Goal: Task Accomplishment & Management: Use online tool/utility

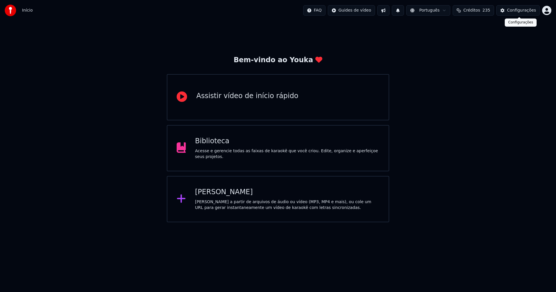
click at [527, 10] on div "Configurações" at bounding box center [521, 11] width 29 height 6
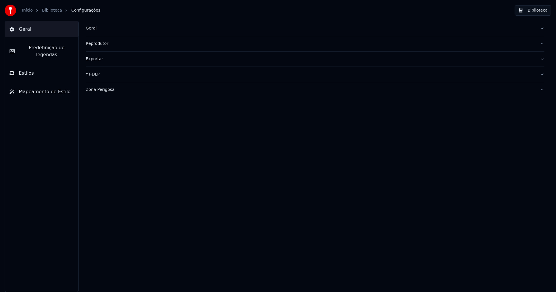
click at [89, 28] on div "Geral" at bounding box center [311, 29] width 450 height 6
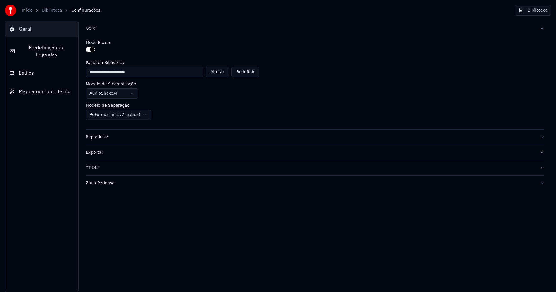
click at [223, 70] on button "Alterar" at bounding box center [218, 72] width 24 height 10
click at [221, 74] on button "Alterar" at bounding box center [218, 72] width 24 height 10
type input "**********"
click at [541, 9] on button "Biblioteca" at bounding box center [533, 10] width 37 height 10
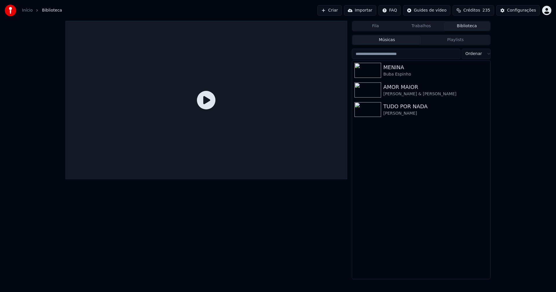
click at [27, 10] on link "Início" at bounding box center [27, 11] width 11 height 6
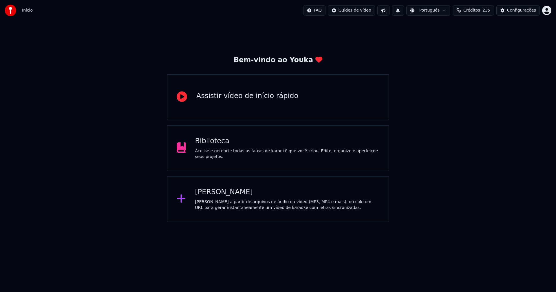
click at [221, 196] on div "[PERSON_NAME]" at bounding box center [287, 192] width 185 height 9
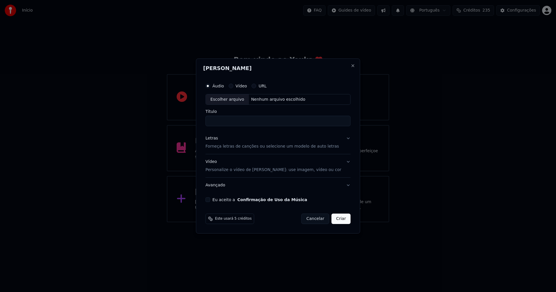
click at [231, 101] on div "Escolher arquivo" at bounding box center [227, 99] width 43 height 10
type input "**********"
click at [218, 139] on div "Letras" at bounding box center [212, 139] width 12 height 6
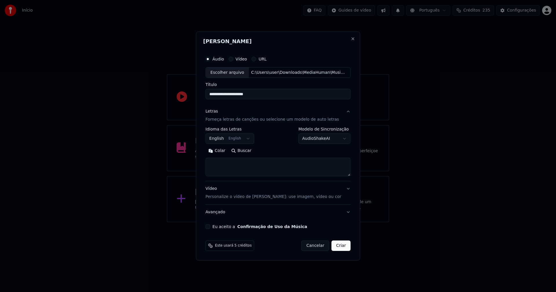
click at [225, 139] on body "**********" at bounding box center [278, 111] width 556 height 223
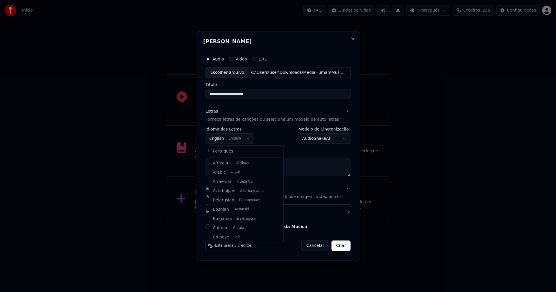
scroll to position [46, 0]
select select "**"
drag, startPoint x: 226, startPoint y: 152, endPoint x: 238, endPoint y: 151, distance: 12.8
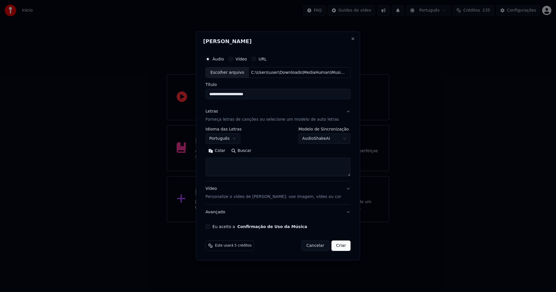
click at [223, 151] on button "Colar" at bounding box center [217, 151] width 23 height 9
click at [280, 150] on button "Expandir" at bounding box center [273, 151] width 30 height 9
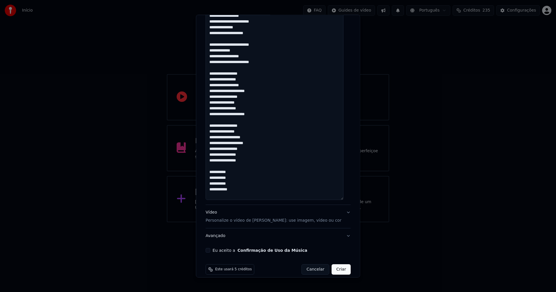
scroll to position [317, 0]
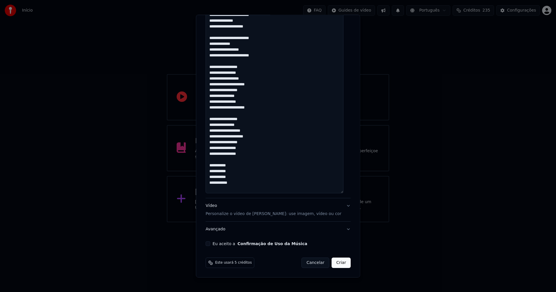
click at [217, 140] on textarea at bounding box center [275, 8] width 138 height 369
click at [217, 118] on textarea at bounding box center [275, 8] width 138 height 369
click at [217, 90] on textarea at bounding box center [275, 8] width 138 height 369
click at [218, 66] on textarea at bounding box center [275, 8] width 138 height 369
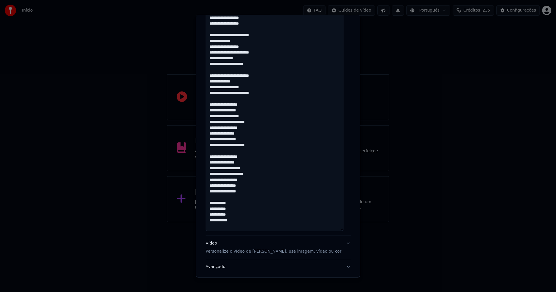
scroll to position [230, 0]
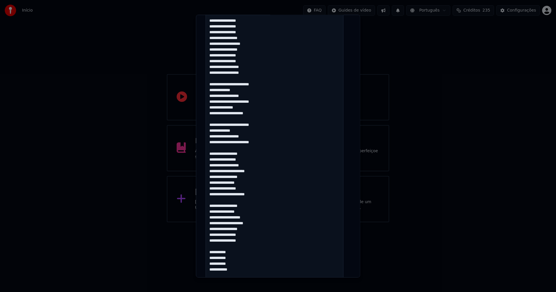
click at [221, 142] on textarea at bounding box center [275, 95] width 138 height 369
click at [220, 124] on textarea at bounding box center [275, 95] width 138 height 369
click at [220, 101] on textarea at bounding box center [275, 95] width 138 height 369
click at [221, 83] on textarea at bounding box center [275, 95] width 138 height 369
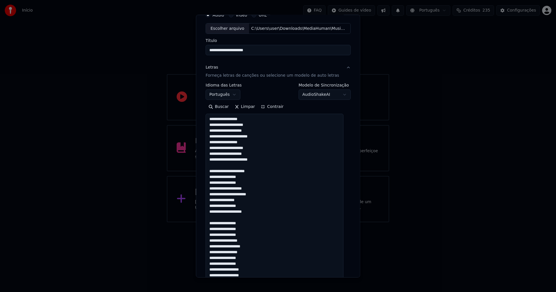
scroll to position [1, 0]
type textarea "**********"
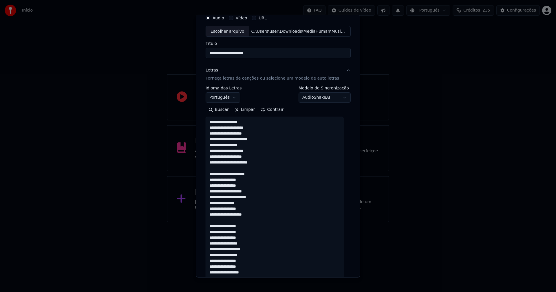
scroll to position [0, 0]
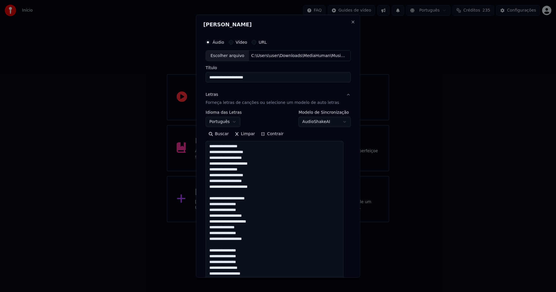
drag, startPoint x: 234, startPoint y: 184, endPoint x: 190, endPoint y: -6, distance: 194.7
click at [190, 0] on html "**********" at bounding box center [278, 111] width 556 height 223
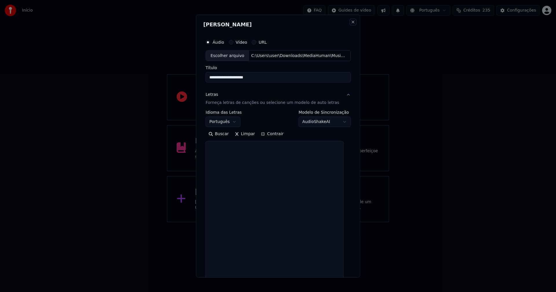
drag, startPoint x: 346, startPoint y: 23, endPoint x: 369, endPoint y: 12, distance: 25.3
click at [351, 23] on button "Close" at bounding box center [353, 21] width 5 height 5
select select
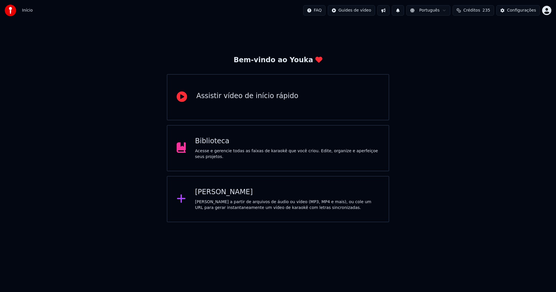
click at [221, 198] on div "Criar Karaokê Crie karaokê a partir de arquivos de áudio ou vídeo (MP3, MP4 e m…" at bounding box center [287, 199] width 185 height 23
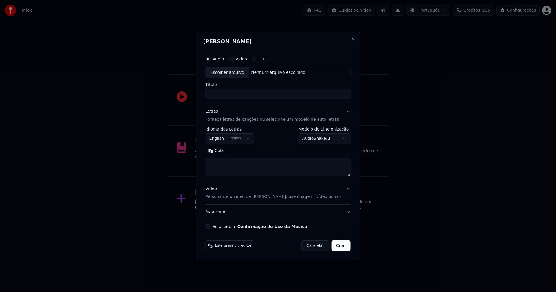
click at [230, 72] on div "Escolher arquivo" at bounding box center [227, 73] width 43 height 10
type input "**********"
click at [222, 140] on body "**********" at bounding box center [278, 111] width 556 height 223
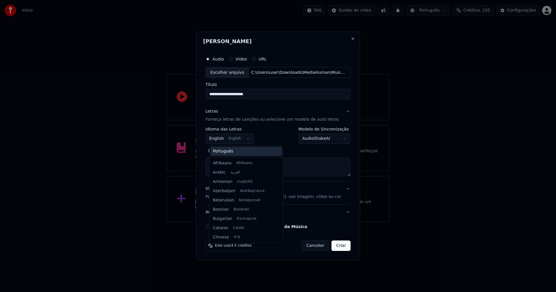
scroll to position [46, 0]
select select "**"
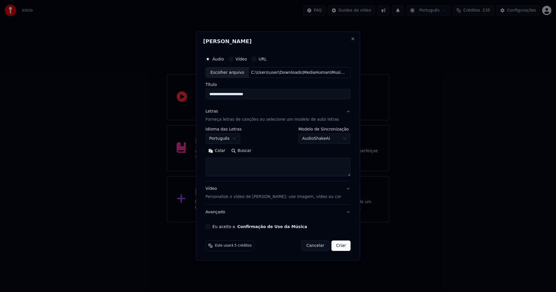
click at [225, 149] on button "Colar" at bounding box center [217, 151] width 23 height 9
click at [210, 227] on button "Eu aceito a Confirmação de Uso da Música" at bounding box center [208, 227] width 5 height 5
click at [334, 247] on button "Criar" at bounding box center [341, 246] width 19 height 10
type textarea "**********"
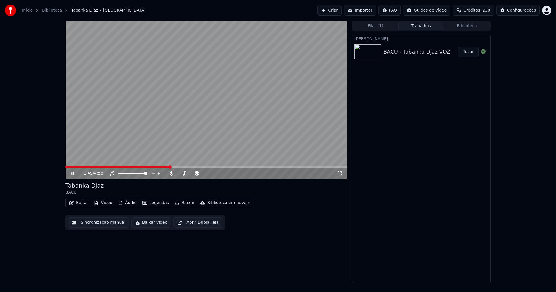
click at [129, 204] on button "Áudio" at bounding box center [127, 203] width 23 height 8
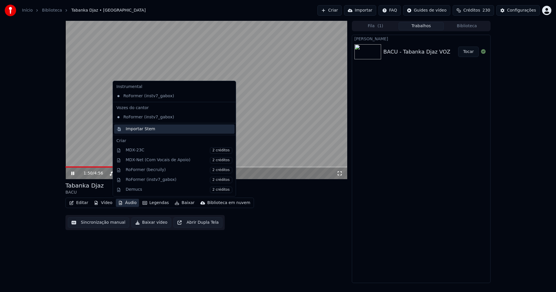
click at [145, 130] on div "Importar Stem" at bounding box center [141, 129] width 30 height 6
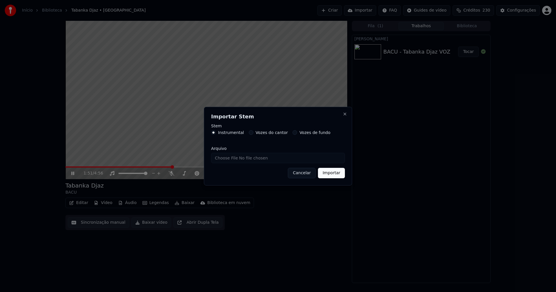
click at [224, 158] on input "Arquivo" at bounding box center [278, 158] width 134 height 10
type input "**********"
click at [329, 176] on button "Importar" at bounding box center [331, 173] width 27 height 10
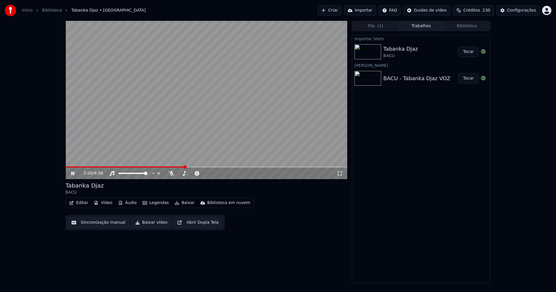
click at [131, 204] on button "Áudio" at bounding box center [127, 203] width 23 height 8
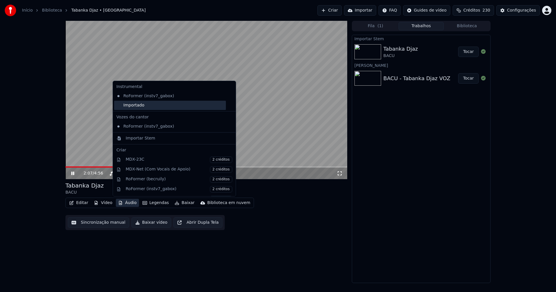
click at [132, 105] on div "Importado" at bounding box center [170, 105] width 112 height 9
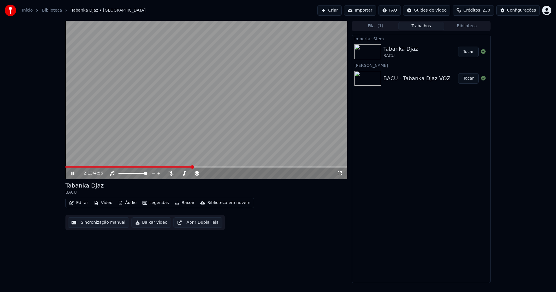
click at [104, 204] on button "Vídeo" at bounding box center [103, 203] width 23 height 8
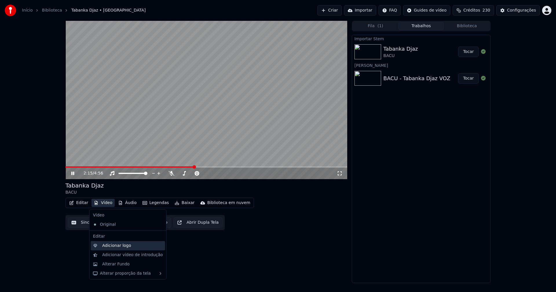
click at [113, 247] on div "Adicionar logo" at bounding box center [116, 246] width 29 height 6
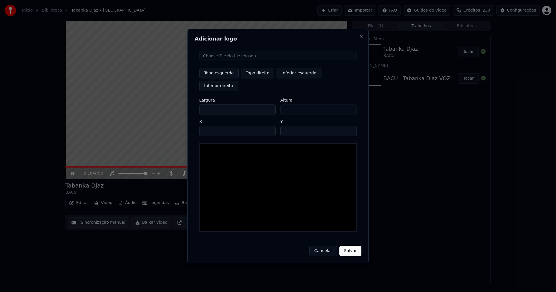
click at [213, 61] on input "file" at bounding box center [278, 56] width 158 height 10
type input "**********"
type input "***"
drag, startPoint x: 258, startPoint y: 77, endPoint x: 238, endPoint y: 93, distance: 25.5
click at [258, 77] on button "Topo direito" at bounding box center [257, 73] width 33 height 10
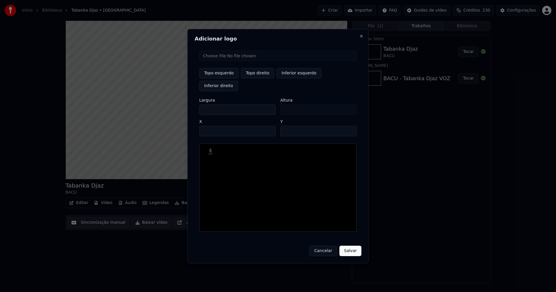
type input "****"
drag, startPoint x: 208, startPoint y: 103, endPoint x: 180, endPoint y: 103, distance: 28.1
click at [180, 103] on body "Início Biblioteca Tabanka Djaz • BACU Criar Importar FAQ Guides de vídeo Crédit…" at bounding box center [278, 146] width 556 height 292
type input "**"
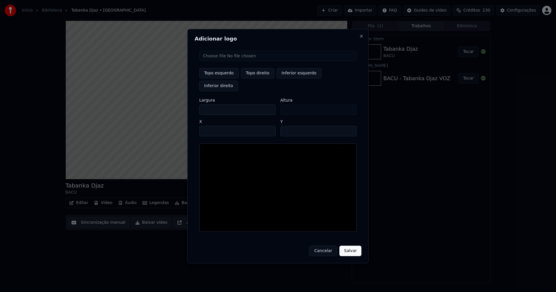
type input "***"
click at [211, 126] on input "****" at bounding box center [237, 131] width 77 height 10
type input "****"
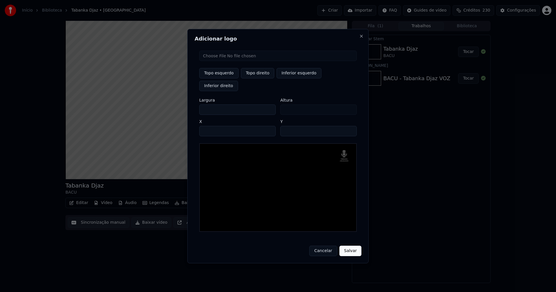
click at [349, 126] on input "**" at bounding box center [319, 131] width 77 height 10
type input "**"
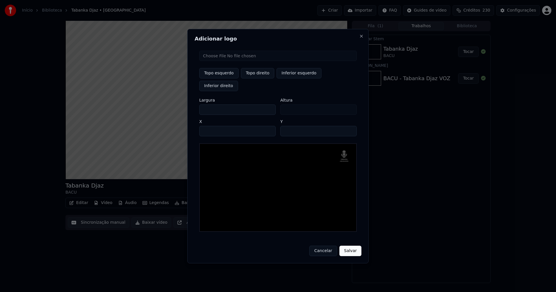
click at [349, 126] on input "**" at bounding box center [319, 131] width 77 height 10
click at [354, 246] on button "Salvar" at bounding box center [351, 251] width 22 height 10
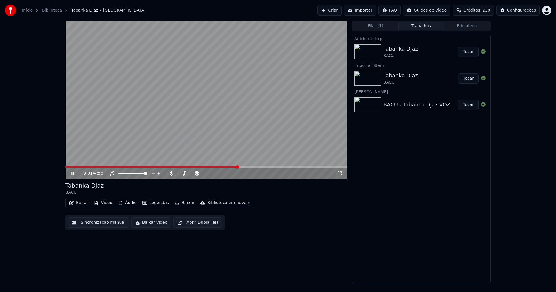
click at [471, 53] on button "Tocar" at bounding box center [468, 52] width 21 height 10
click at [79, 203] on button "Editar" at bounding box center [78, 203] width 23 height 8
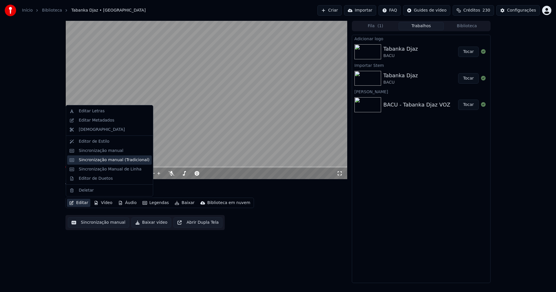
click at [101, 160] on div "Sincronização manual (Tradicional)" at bounding box center [114, 160] width 71 height 6
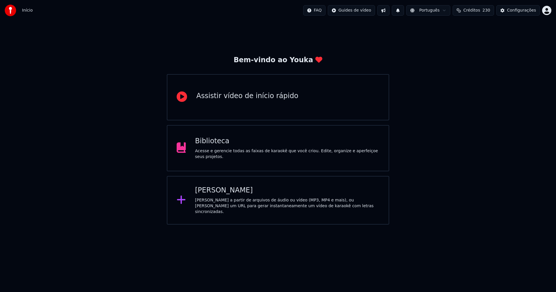
click at [214, 146] on div "Biblioteca" at bounding box center [287, 141] width 185 height 9
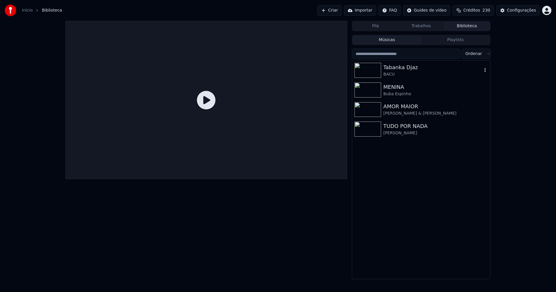
click at [406, 71] on div "Tabanka Djaz" at bounding box center [433, 67] width 99 height 8
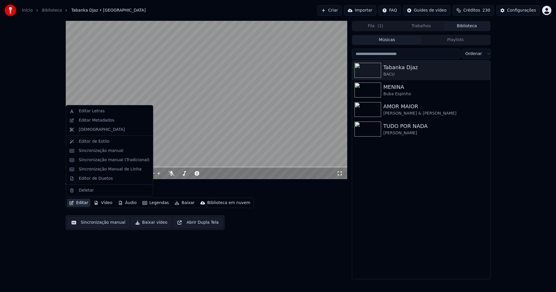
click at [78, 203] on button "Editar" at bounding box center [78, 203] width 23 height 8
click at [97, 163] on div "Sincronização manual (Tradicional)" at bounding box center [114, 160] width 71 height 6
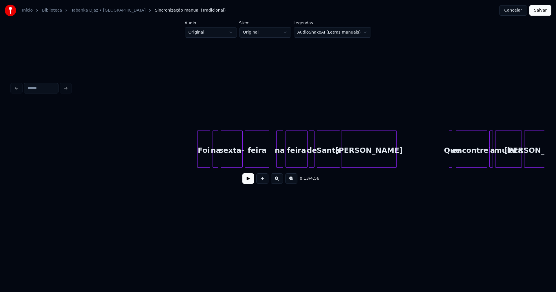
scroll to position [0, 561]
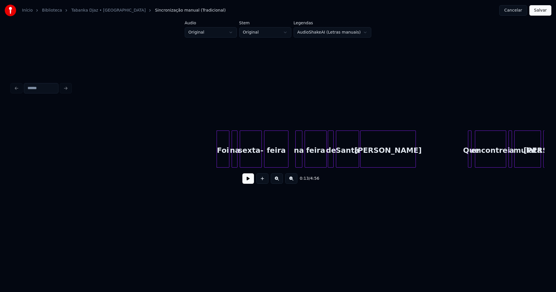
click at [253, 182] on button at bounding box center [249, 179] width 12 height 10
click at [298, 159] on div "na" at bounding box center [298, 150] width 6 height 39
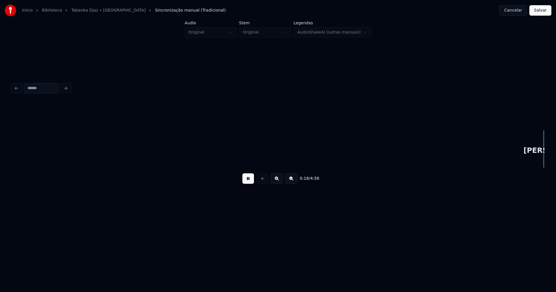
scroll to position [0, 1094]
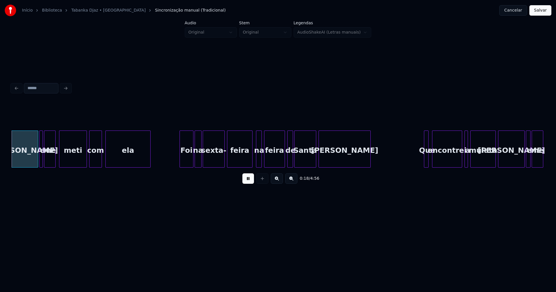
click at [212, 159] on div "sexta-" at bounding box center [213, 150] width 21 height 39
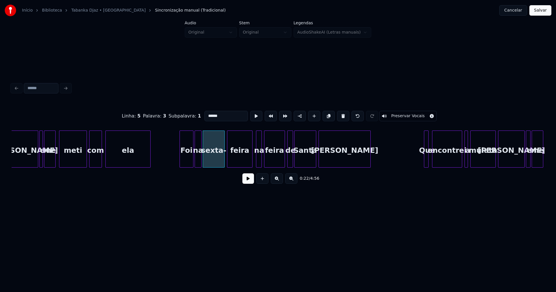
click at [249, 184] on button at bounding box center [249, 179] width 12 height 10
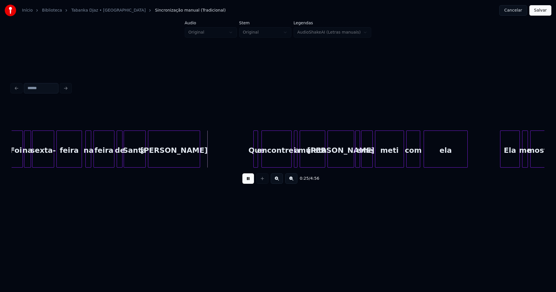
scroll to position [0, 1379]
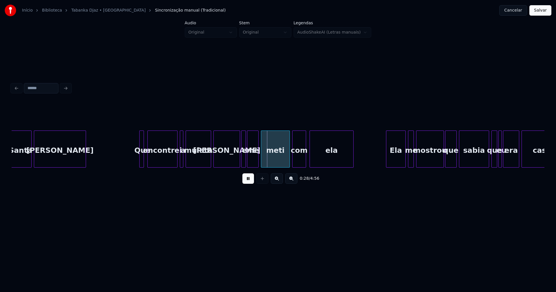
click at [148, 158] on div at bounding box center [149, 149] width 2 height 37
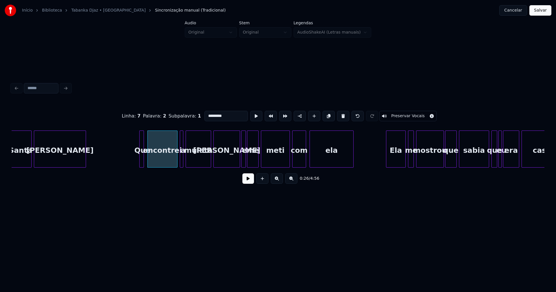
click at [248, 181] on button at bounding box center [249, 179] width 12 height 10
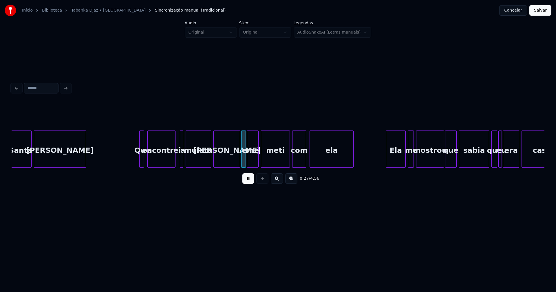
click at [174, 163] on div at bounding box center [175, 149] width 2 height 37
click at [177, 162] on div at bounding box center [178, 149] width 2 height 37
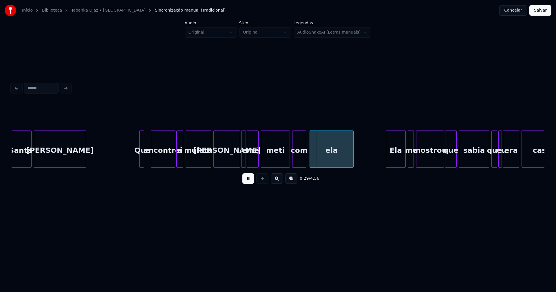
click at [152, 157] on div at bounding box center [152, 149] width 2 height 37
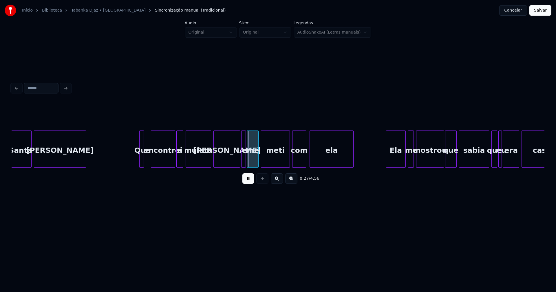
click at [144, 159] on div "Que" at bounding box center [143, 150] width 6 height 39
click at [149, 156] on div at bounding box center [148, 149] width 2 height 37
click at [216, 158] on div at bounding box center [217, 149] width 2 height 37
click at [212, 161] on div at bounding box center [212, 149] width 2 height 37
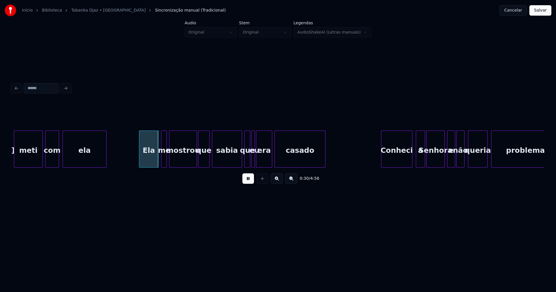
scroll to position [0, 1693]
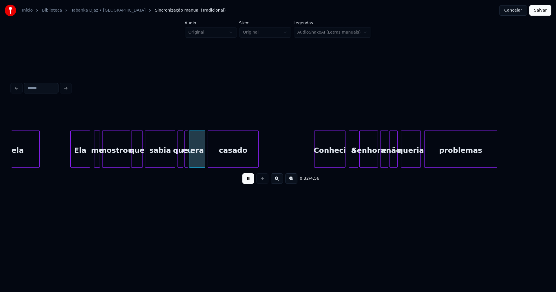
click at [83, 157] on div "Ela" at bounding box center [80, 150] width 19 height 39
click at [92, 160] on div at bounding box center [93, 149] width 2 height 37
click at [171, 162] on div at bounding box center [171, 149] width 2 height 37
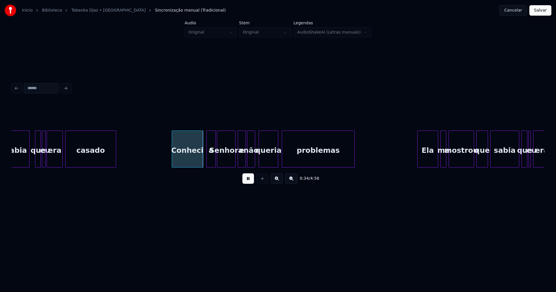
scroll to position [0, 1912]
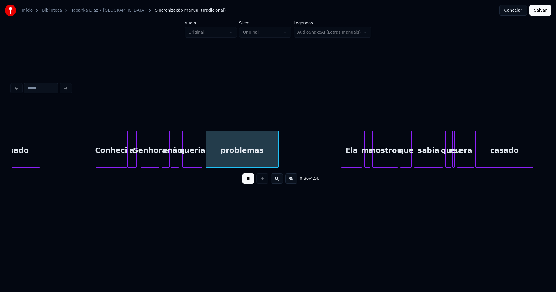
click at [132, 162] on div "a" at bounding box center [132, 150] width 9 height 39
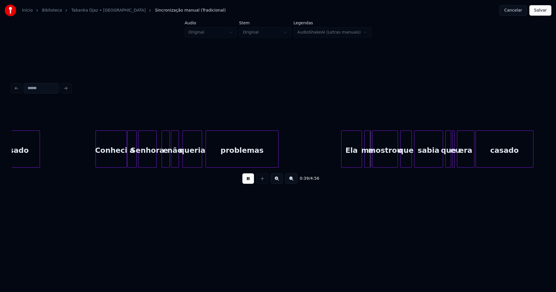
click at [151, 163] on div "Senhora" at bounding box center [148, 150] width 18 height 39
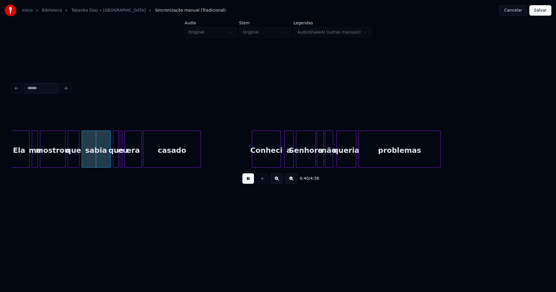
scroll to position [0, 2159]
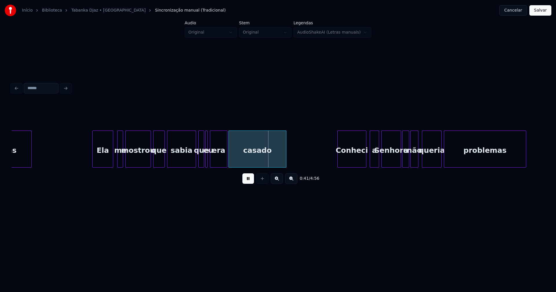
click at [103, 156] on div "Ela" at bounding box center [103, 150] width 20 height 39
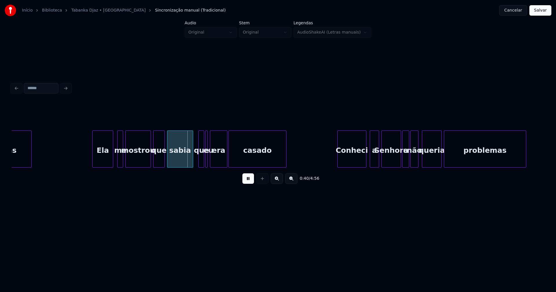
click at [191, 161] on div at bounding box center [192, 149] width 2 height 37
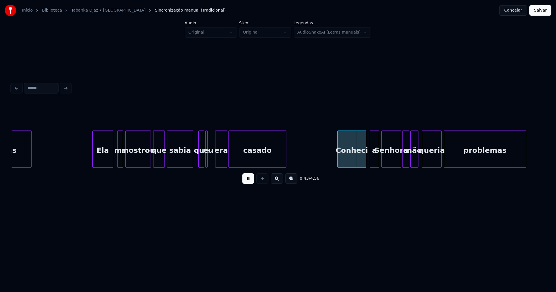
click at [216, 163] on div at bounding box center [217, 149] width 2 height 37
click at [213, 160] on div at bounding box center [213, 149] width 2 height 37
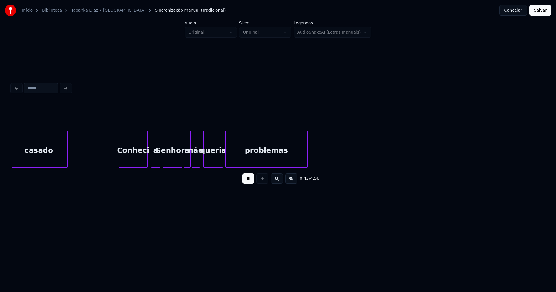
scroll to position [0, 2397]
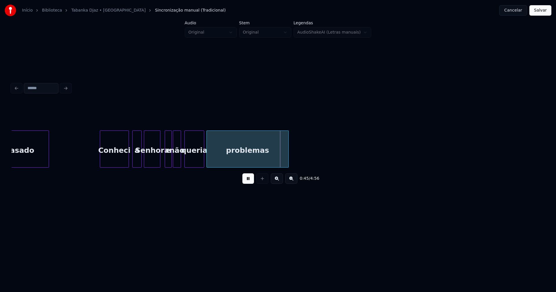
click at [159, 162] on div at bounding box center [160, 149] width 2 height 37
click at [144, 160] on div at bounding box center [144, 149] width 2 height 37
click at [125, 162] on div at bounding box center [126, 149] width 2 height 37
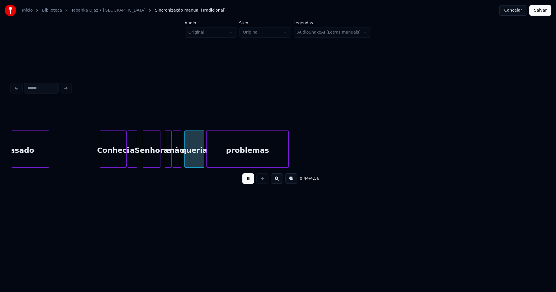
click at [133, 162] on div "a" at bounding box center [132, 150] width 9 height 39
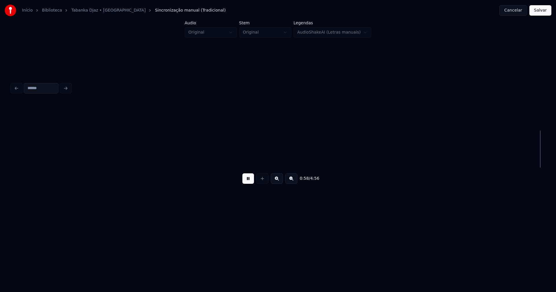
scroll to position [0, 3414]
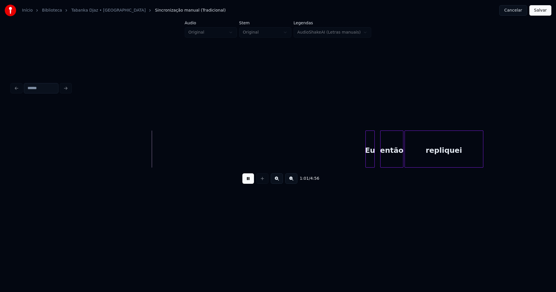
click at [370, 157] on div "Eu" at bounding box center [370, 150] width 9 height 39
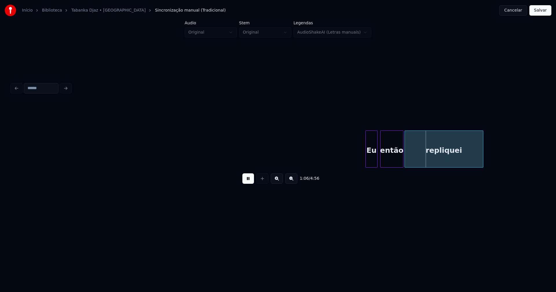
click at [376, 155] on div at bounding box center [377, 149] width 2 height 37
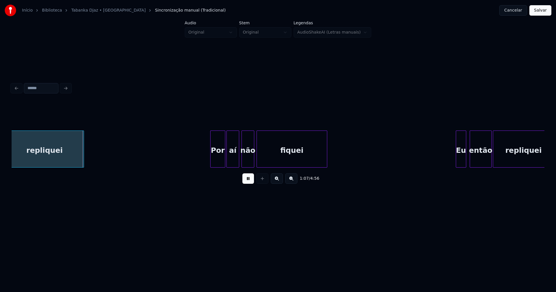
scroll to position [0, 3833]
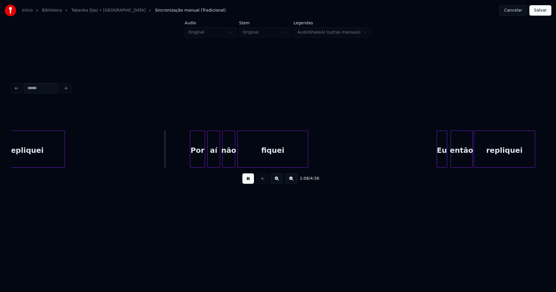
click at [199, 159] on div "Por" at bounding box center [197, 150] width 14 height 39
click at [202, 163] on div at bounding box center [202, 149] width 2 height 37
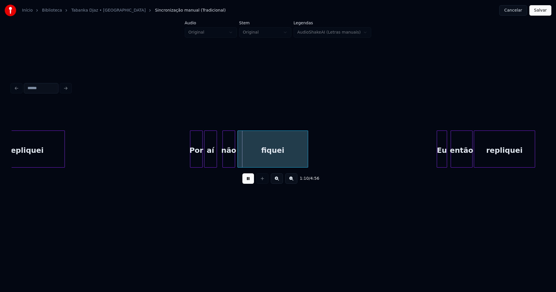
click at [211, 159] on div "aí" at bounding box center [211, 150] width 12 height 39
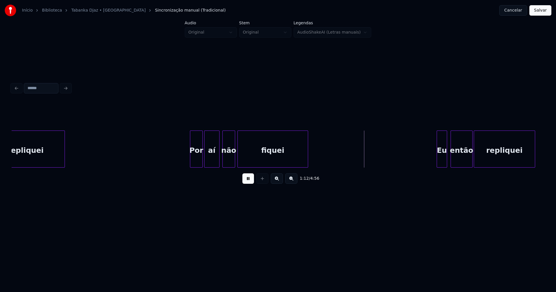
click at [218, 155] on div at bounding box center [219, 149] width 2 height 37
click at [227, 159] on div "não" at bounding box center [227, 150] width 12 height 39
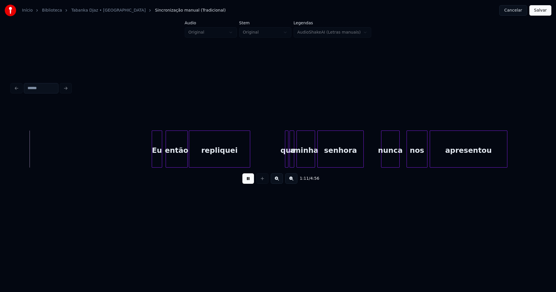
scroll to position [0, 4137]
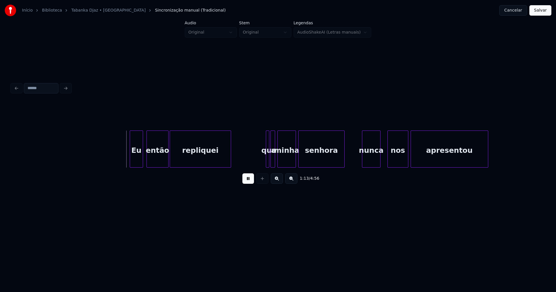
click at [131, 161] on div at bounding box center [131, 149] width 2 height 37
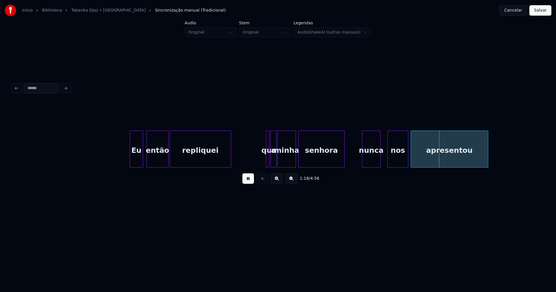
click at [276, 162] on div at bounding box center [276, 149] width 2 height 37
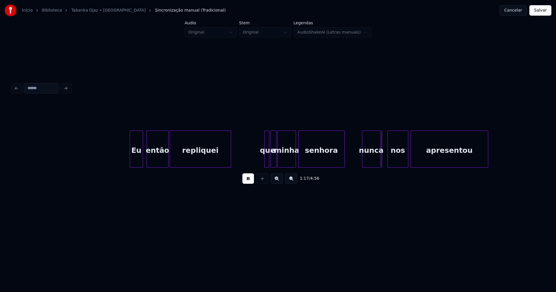
click at [265, 161] on div at bounding box center [266, 149] width 2 height 37
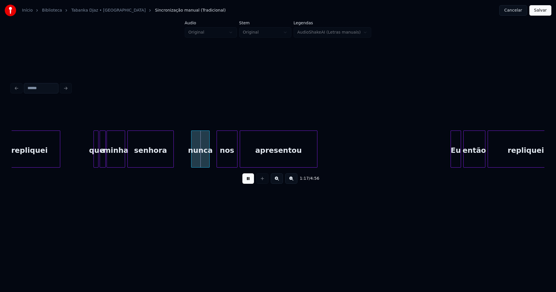
scroll to position [0, 4318]
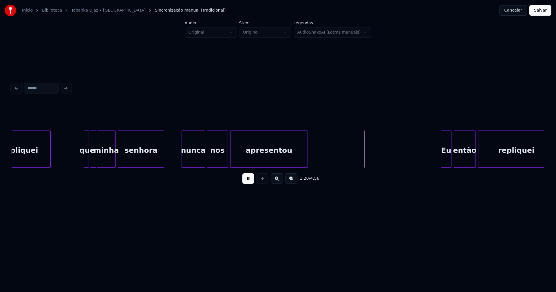
click at [205, 156] on div at bounding box center [204, 149] width 2 height 37
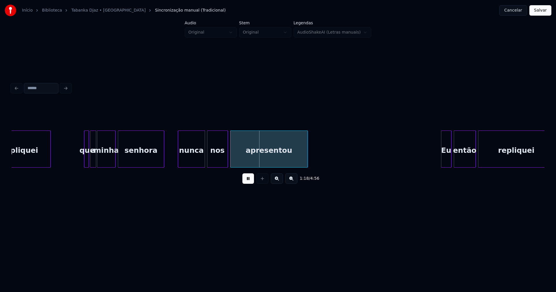
click at [179, 159] on div at bounding box center [179, 149] width 2 height 37
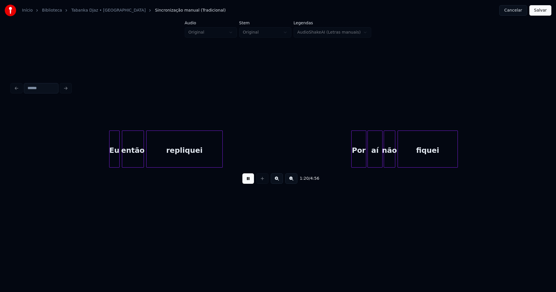
scroll to position [0, 4651]
click at [112, 161] on div "Eu" at bounding box center [111, 150] width 10 height 39
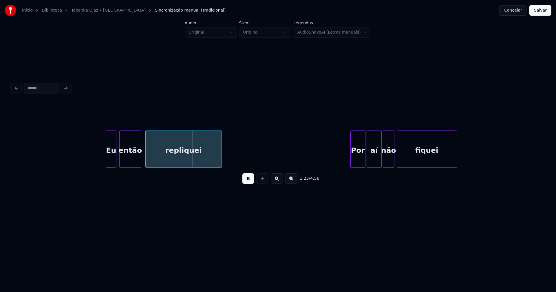
click at [132, 159] on div "então" at bounding box center [130, 150] width 21 height 39
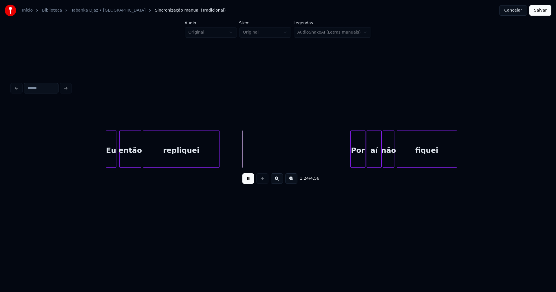
click at [172, 156] on div "repliquei" at bounding box center [181, 150] width 76 height 39
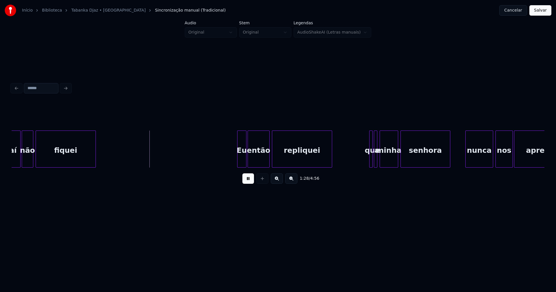
scroll to position [0, 5089]
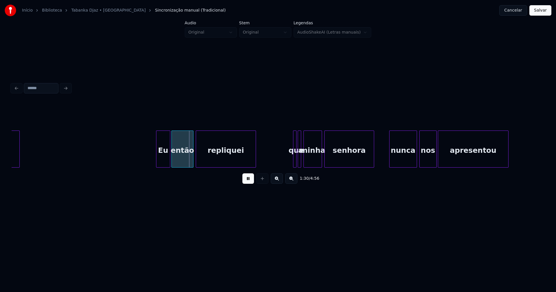
click at [157, 161] on div at bounding box center [157, 149] width 2 height 37
click at [302, 163] on div at bounding box center [302, 149] width 2 height 37
click at [292, 159] on div at bounding box center [293, 149] width 2 height 37
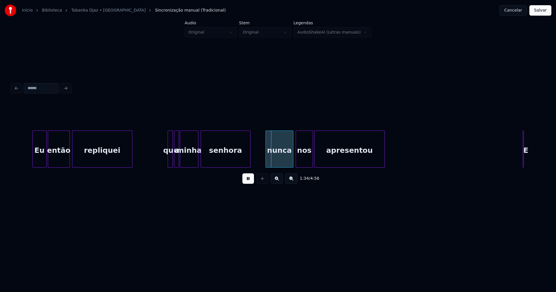
scroll to position [0, 5241]
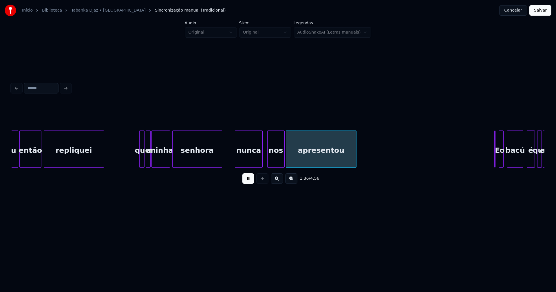
click at [256, 156] on div "nunca" at bounding box center [248, 150] width 27 height 39
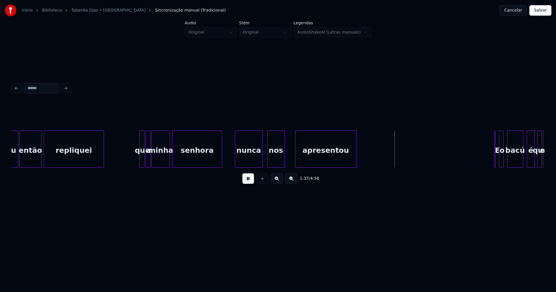
click at [296, 160] on div at bounding box center [297, 149] width 2 height 37
click at [286, 160] on div at bounding box center [287, 149] width 2 height 37
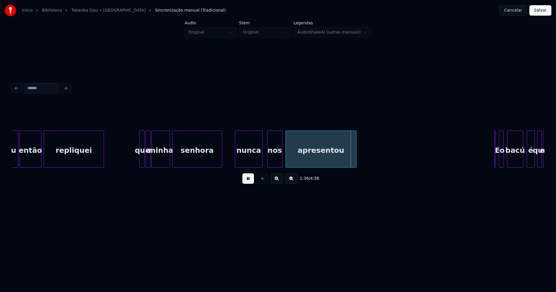
click at [281, 161] on div at bounding box center [282, 149] width 2 height 37
click at [292, 157] on div "apresentou" at bounding box center [319, 150] width 70 height 39
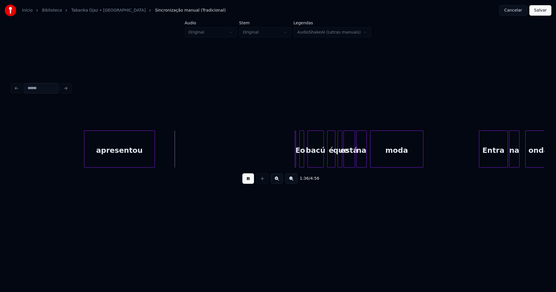
scroll to position [0, 5535]
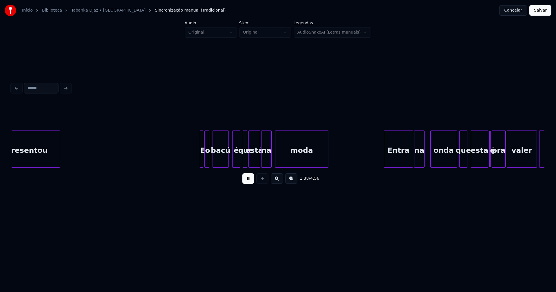
click at [203, 163] on div at bounding box center [202, 149] width 2 height 37
click at [196, 160] on div at bounding box center [197, 149] width 2 height 37
click at [233, 160] on div "é" at bounding box center [234, 150] width 8 height 39
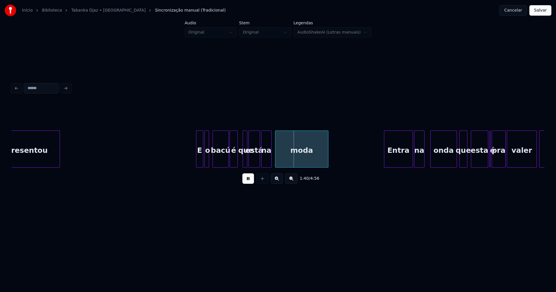
click at [243, 157] on div "que" at bounding box center [245, 149] width 5 height 37
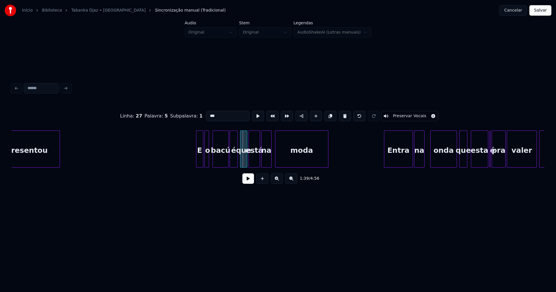
click at [241, 159] on div at bounding box center [242, 149] width 2 height 37
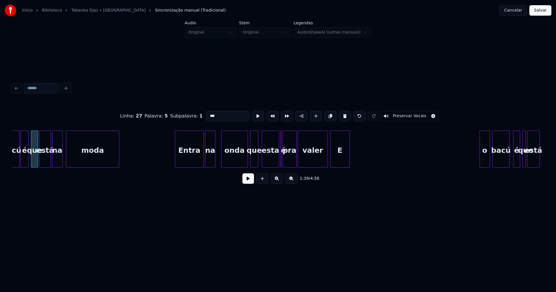
scroll to position [0, 5745]
click at [186, 159] on div "Entra" at bounding box center [187, 150] width 28 height 39
click at [207, 159] on div "na" at bounding box center [208, 150] width 10 height 39
click at [229, 161] on div "onda" at bounding box center [232, 150] width 26 height 39
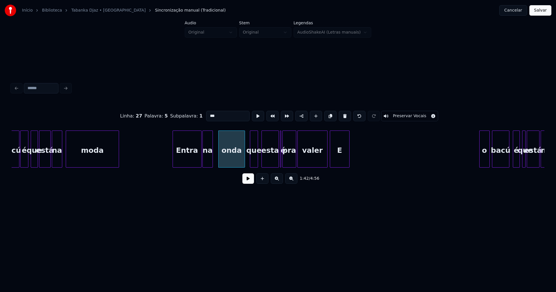
drag, startPoint x: 156, startPoint y: 153, endPoint x: 245, endPoint y: 193, distance: 97.3
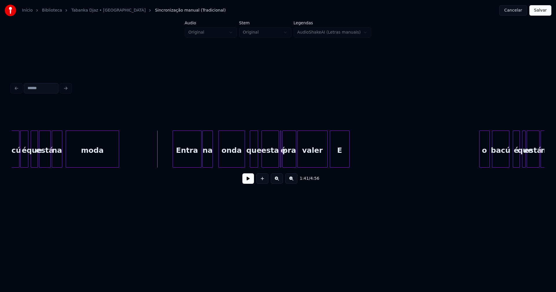
click at [246, 181] on button at bounding box center [249, 179] width 12 height 10
click at [252, 180] on button at bounding box center [249, 179] width 12 height 10
click at [269, 159] on div "esta" at bounding box center [267, 150] width 17 height 39
click at [270, 164] on div at bounding box center [270, 149] width 2 height 37
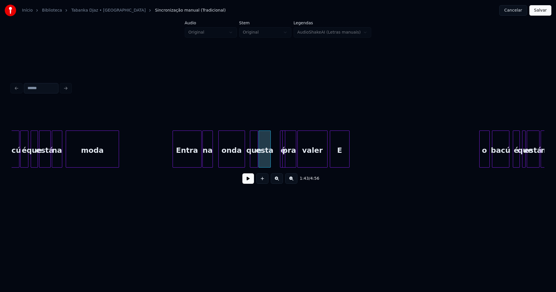
click at [272, 135] on div "é" at bounding box center [274, 149] width 5 height 37
drag, startPoint x: 249, startPoint y: 183, endPoint x: 344, endPoint y: 161, distance: 97.5
click at [251, 182] on button at bounding box center [249, 179] width 12 height 10
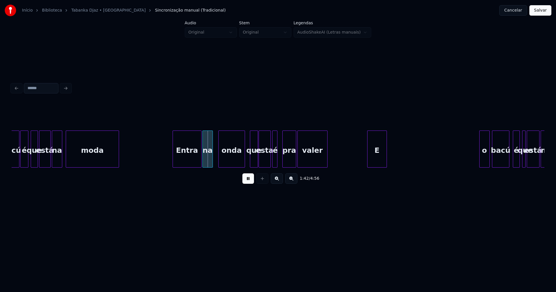
click at [387, 162] on div "E" at bounding box center [377, 150] width 19 height 39
click at [350, 158] on div at bounding box center [350, 149] width 2 height 37
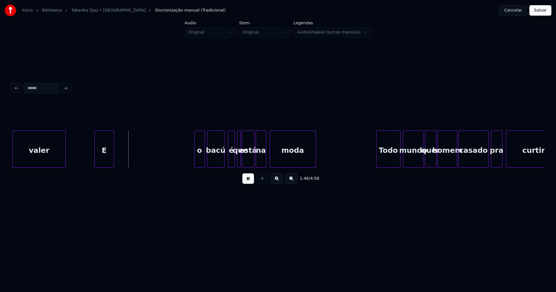
scroll to position [0, 6068]
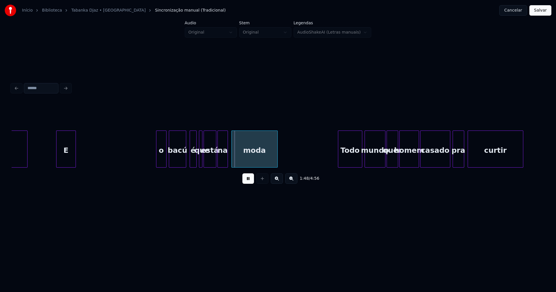
click at [247, 181] on button at bounding box center [249, 179] width 12 height 10
click at [160, 158] on div at bounding box center [161, 149] width 2 height 37
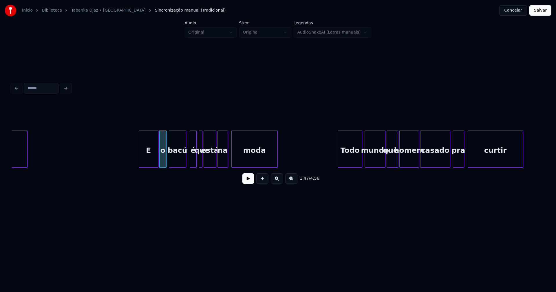
click at [151, 167] on div "valer E o bacú é que está na moda Todo mundo quer homem casado pra curtir" at bounding box center [278, 149] width 533 height 37
click at [153, 162] on div at bounding box center [154, 149] width 2 height 37
click at [183, 163] on div at bounding box center [183, 149] width 2 height 37
click at [189, 164] on div "é" at bounding box center [189, 150] width 6 height 39
click at [212, 159] on div at bounding box center [213, 149] width 2 height 37
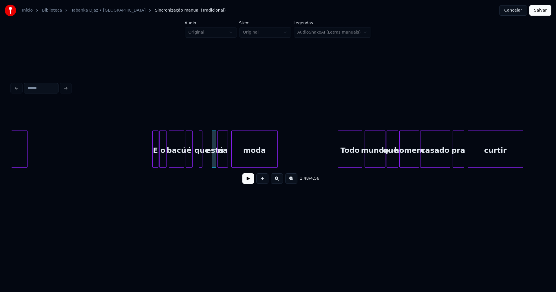
click at [249, 184] on button at bounding box center [249, 179] width 12 height 10
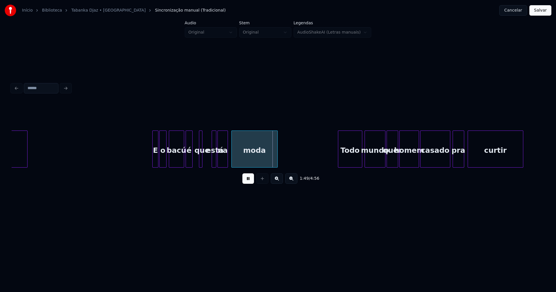
click at [249, 184] on button at bounding box center [249, 179] width 12 height 10
click at [208, 162] on div at bounding box center [209, 149] width 2 height 37
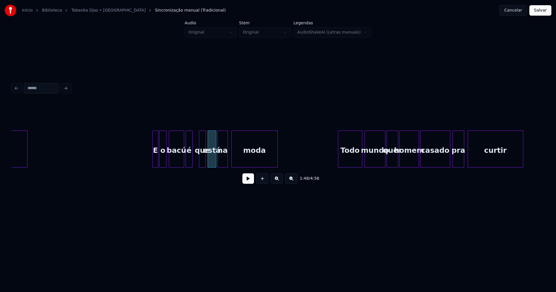
click at [205, 163] on div at bounding box center [205, 149] width 2 height 37
click at [198, 162] on div at bounding box center [198, 149] width 2 height 37
click at [247, 181] on button at bounding box center [249, 179] width 12 height 10
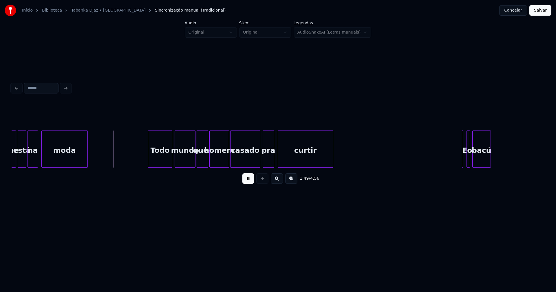
scroll to position [0, 6296]
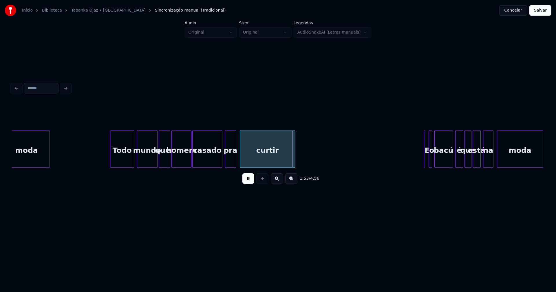
click at [190, 160] on div at bounding box center [191, 149] width 2 height 37
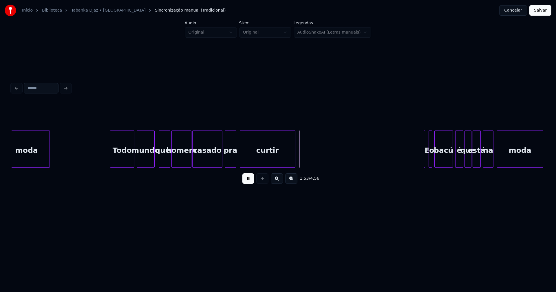
click at [153, 162] on div at bounding box center [154, 149] width 2 height 37
click at [130, 161] on div at bounding box center [131, 149] width 2 height 37
click at [142, 158] on div "mundo" at bounding box center [142, 150] width 17 height 39
click at [161, 159] on div "quer" at bounding box center [161, 150] width 11 height 39
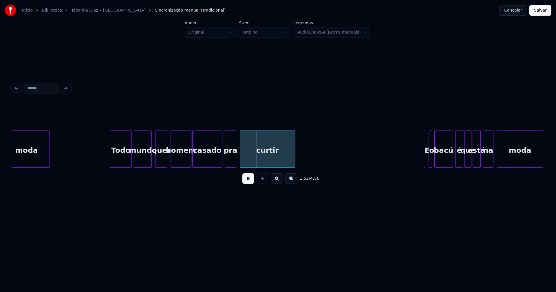
click at [171, 160] on div at bounding box center [172, 149] width 2 height 37
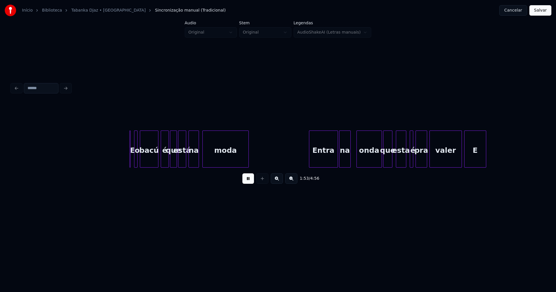
scroll to position [0, 6592]
click at [251, 182] on button at bounding box center [249, 179] width 12 height 10
click at [132, 161] on div at bounding box center [132, 149] width 2 height 37
click at [126, 161] on div at bounding box center [127, 149] width 2 height 37
click at [244, 184] on button at bounding box center [249, 179] width 12 height 10
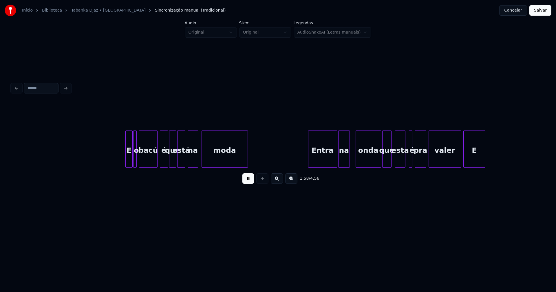
scroll to position [0, 6781]
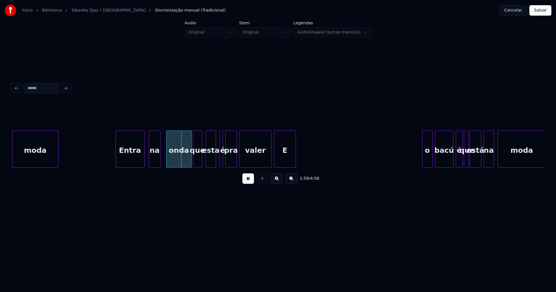
click at [138, 156] on div "Entra" at bounding box center [130, 150] width 28 height 39
click at [156, 160] on div "na" at bounding box center [152, 150] width 11 height 39
click at [174, 160] on div "onda" at bounding box center [175, 150] width 25 height 39
click at [217, 163] on div at bounding box center [218, 149] width 2 height 37
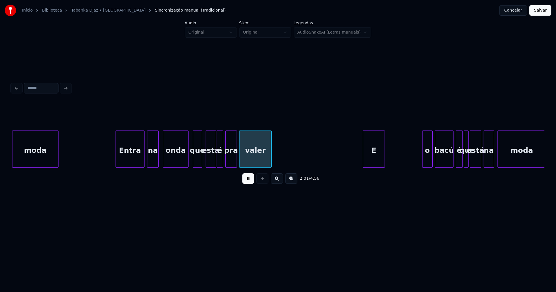
click at [385, 164] on div "E" at bounding box center [373, 150] width 21 height 39
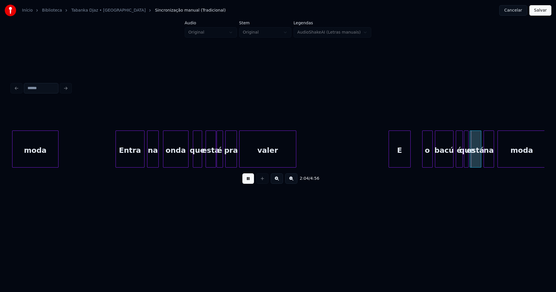
click at [295, 155] on div at bounding box center [295, 149] width 2 height 37
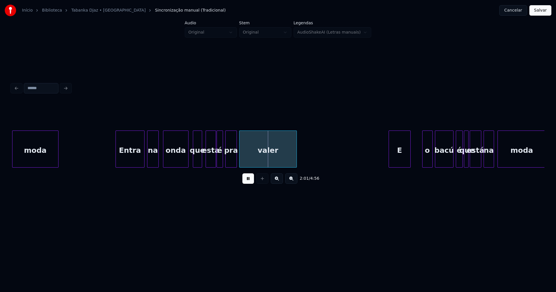
click at [249, 180] on button at bounding box center [249, 179] width 12 height 10
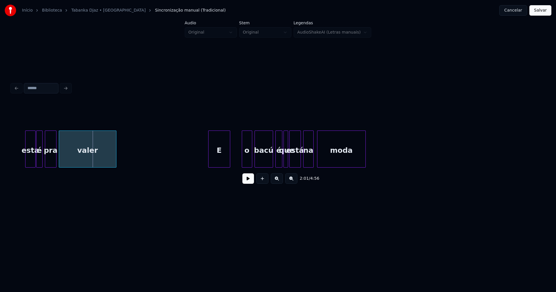
scroll to position [0, 6981]
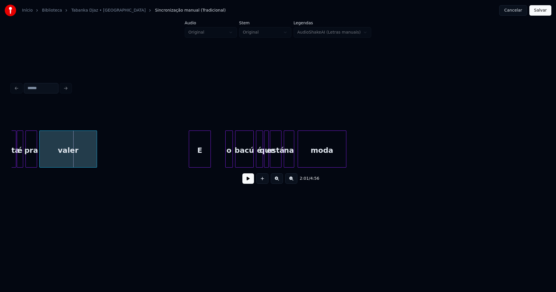
click at [227, 163] on div at bounding box center [227, 149] width 2 height 37
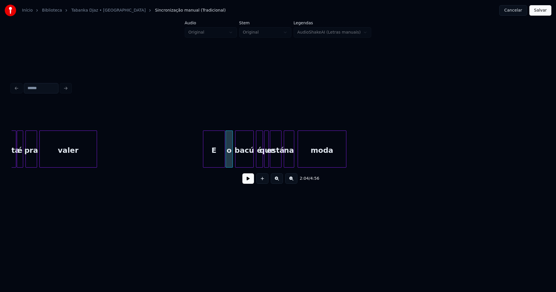
click at [220, 165] on div "E" at bounding box center [213, 150] width 21 height 39
click at [220, 168] on div "esta é pra valer E o bacú é que está na moda" at bounding box center [278, 149] width 533 height 37
click at [248, 181] on button at bounding box center [249, 179] width 12 height 10
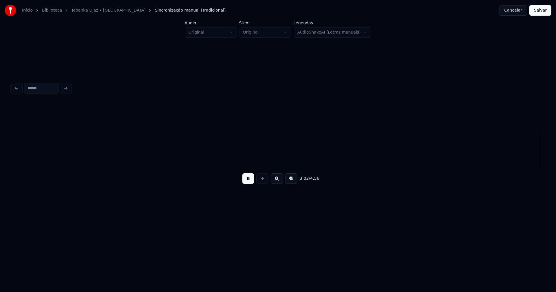
scroll to position [0, 10564]
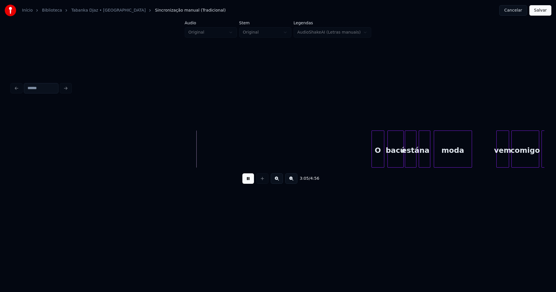
click at [380, 160] on div "O" at bounding box center [378, 150] width 12 height 39
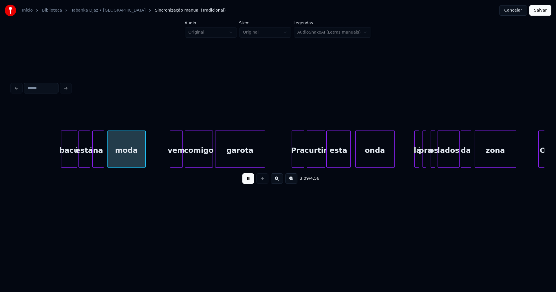
scroll to position [0, 10957]
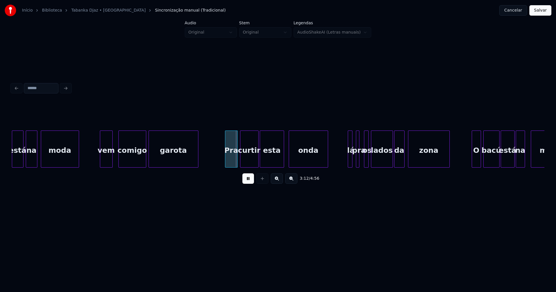
click at [104, 163] on div "vem" at bounding box center [106, 150] width 12 height 39
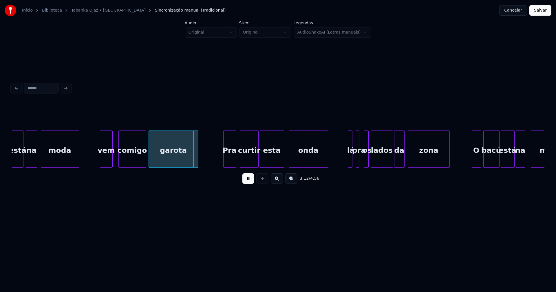
click at [232, 159] on div "Pra" at bounding box center [230, 150] width 12 height 39
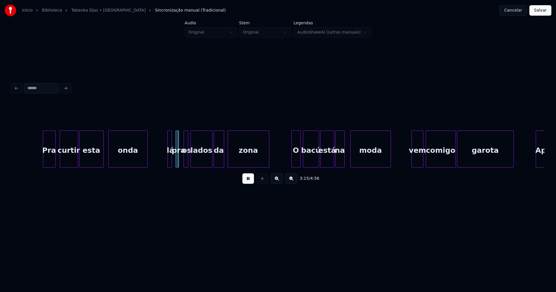
scroll to position [0, 11157]
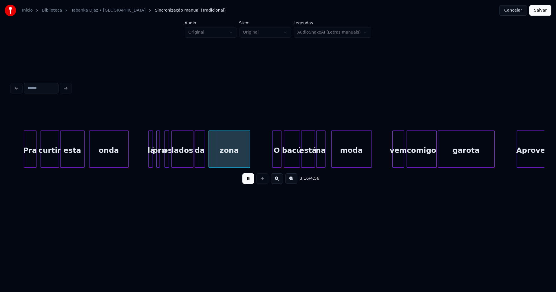
click at [251, 181] on button at bounding box center [249, 179] width 12 height 10
click at [146, 160] on div at bounding box center [147, 149] width 2 height 37
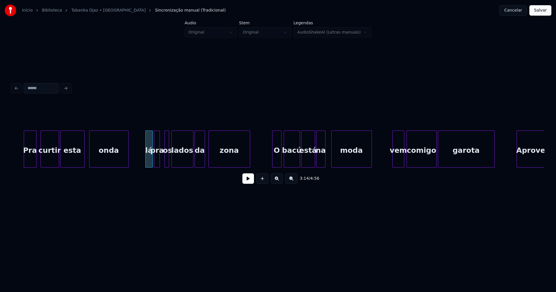
click at [155, 161] on div at bounding box center [155, 149] width 2 height 37
click at [163, 161] on div at bounding box center [163, 149] width 2 height 37
click at [249, 182] on button at bounding box center [249, 179] width 12 height 10
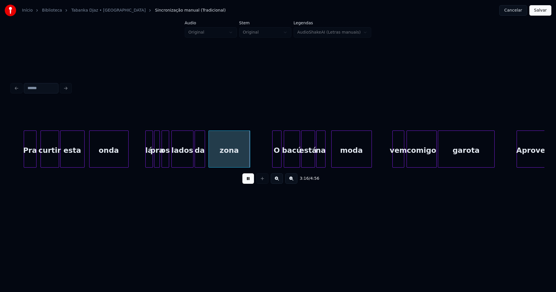
click at [181, 157] on div "lados" at bounding box center [182, 150] width 21 height 39
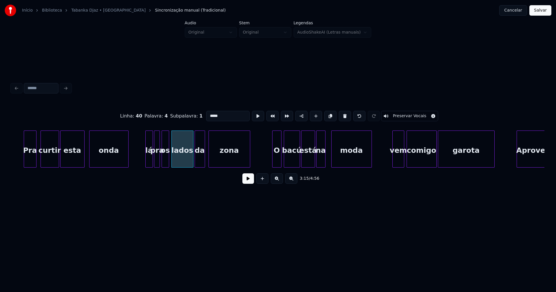
click at [218, 113] on input "*****" at bounding box center [227, 116] width 43 height 10
type input "****"
click at [246, 182] on button at bounding box center [249, 179] width 12 height 10
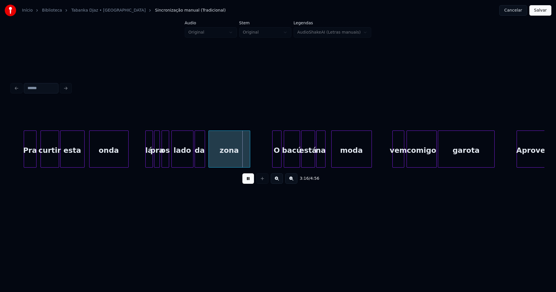
click at [248, 184] on button at bounding box center [249, 179] width 12 height 10
click at [167, 158] on div "os" at bounding box center [165, 150] width 7 height 39
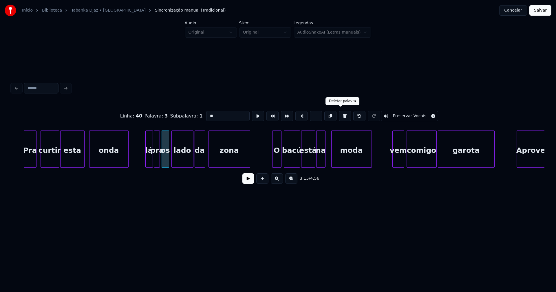
click at [340, 116] on button at bounding box center [345, 116] width 12 height 10
type input "***"
click at [164, 157] on div at bounding box center [165, 149] width 2 height 37
click at [164, 162] on div "pra" at bounding box center [164, 150] width 11 height 39
click at [246, 181] on button at bounding box center [249, 179] width 12 height 10
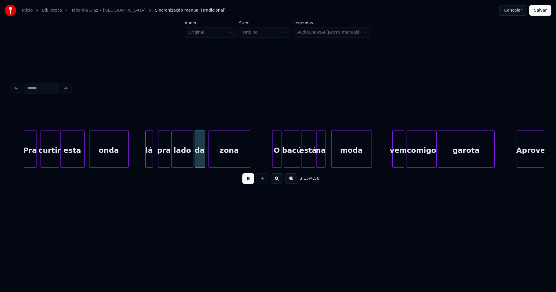
click at [165, 162] on div "pra" at bounding box center [164, 150] width 11 height 39
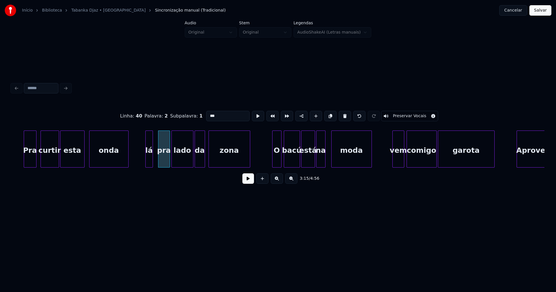
click at [216, 114] on input "***" at bounding box center [227, 116] width 43 height 10
type input "***"
click at [249, 182] on button at bounding box center [249, 179] width 12 height 10
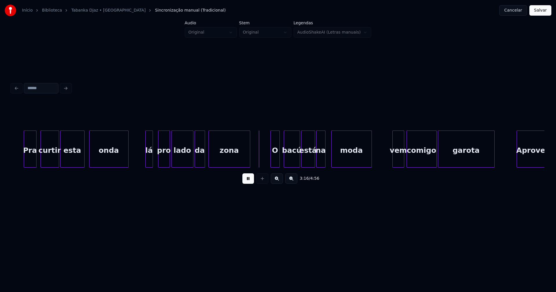
click at [276, 160] on div "O" at bounding box center [275, 150] width 9 height 39
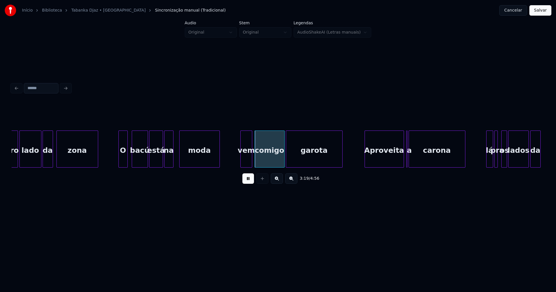
scroll to position [0, 11337]
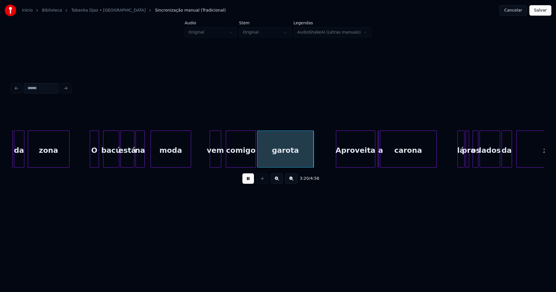
click at [216, 159] on div "vem" at bounding box center [215, 150] width 11 height 39
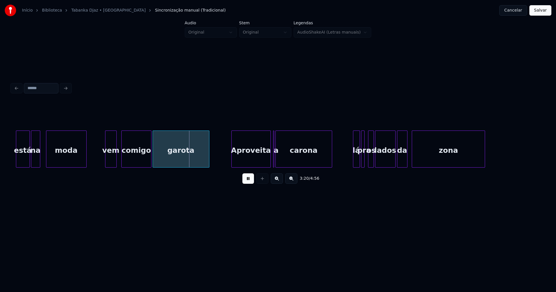
scroll to position [0, 11461]
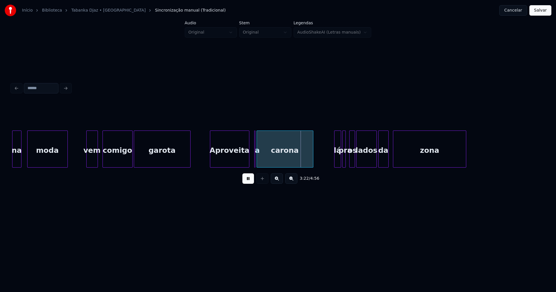
click at [236, 157] on div "Aproveita" at bounding box center [229, 150] width 39 height 39
click at [243, 159] on div at bounding box center [243, 149] width 2 height 37
click at [259, 161] on div at bounding box center [260, 149] width 2 height 37
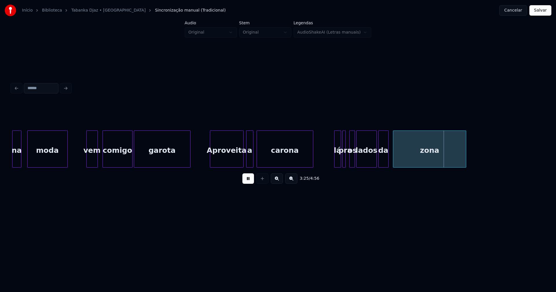
click at [246, 134] on div "a" at bounding box center [249, 149] width 7 height 37
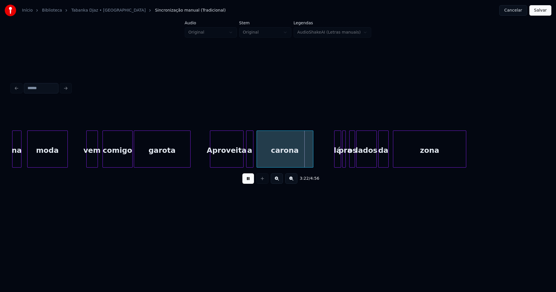
scroll to position [0, 11575]
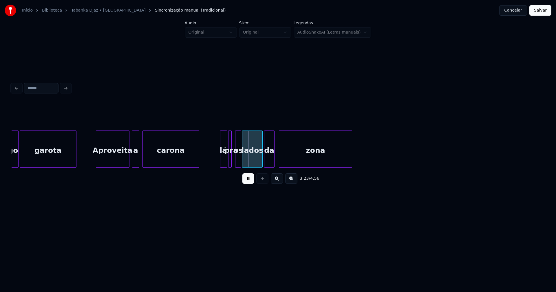
click at [244, 181] on button at bounding box center [249, 179] width 12 height 10
click at [238, 161] on div "os" at bounding box center [239, 150] width 6 height 39
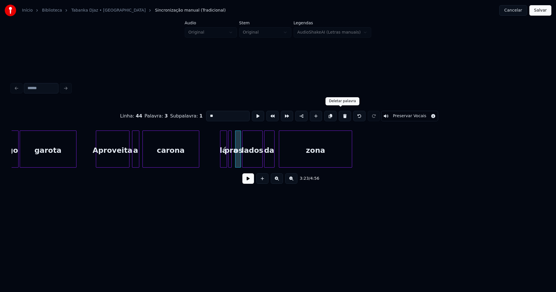
click at [340, 115] on button at bounding box center [345, 116] width 12 height 10
click at [240, 158] on div at bounding box center [239, 149] width 2 height 37
click at [236, 159] on div "pra" at bounding box center [235, 150] width 12 height 39
click at [225, 114] on input "***" at bounding box center [227, 116] width 43 height 10
click at [256, 162] on div "lados" at bounding box center [253, 150] width 20 height 39
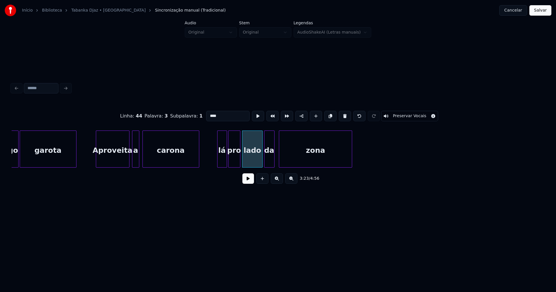
click at [218, 161] on div at bounding box center [219, 149] width 2 height 37
type input "****"
click at [248, 184] on button at bounding box center [249, 179] width 12 height 10
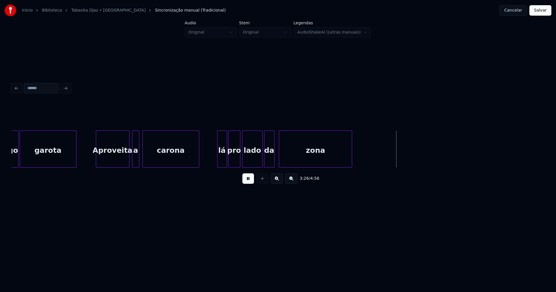
click at [250, 183] on button at bounding box center [249, 179] width 12 height 10
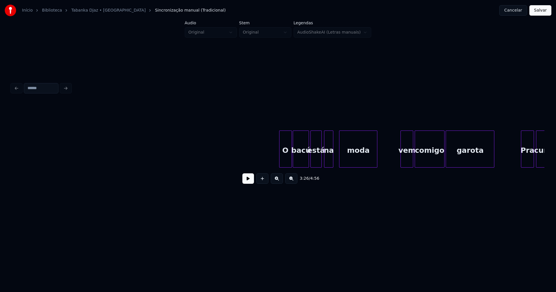
scroll to position [0, 12174]
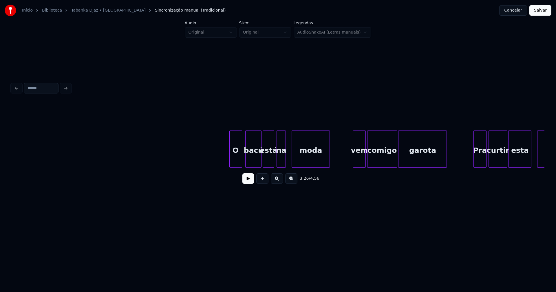
click at [239, 156] on div "O" at bounding box center [236, 150] width 12 height 39
click at [255, 157] on div "bacú" at bounding box center [253, 150] width 16 height 39
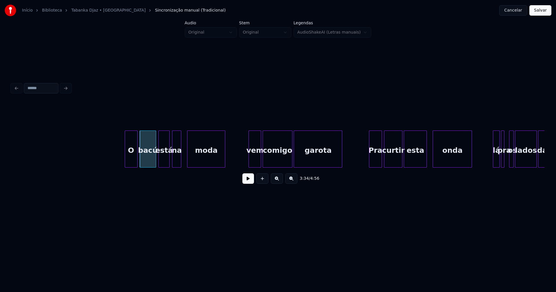
scroll to position [0, 12298]
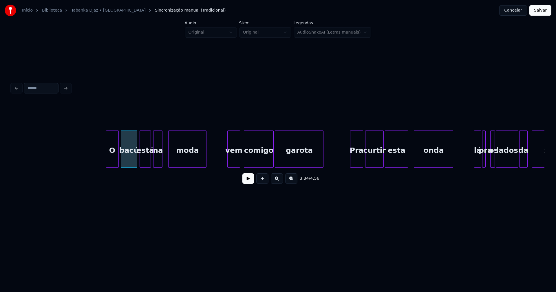
click at [234, 160] on div "vem" at bounding box center [234, 150] width 12 height 39
click at [356, 160] on div "Pra" at bounding box center [355, 150] width 12 height 39
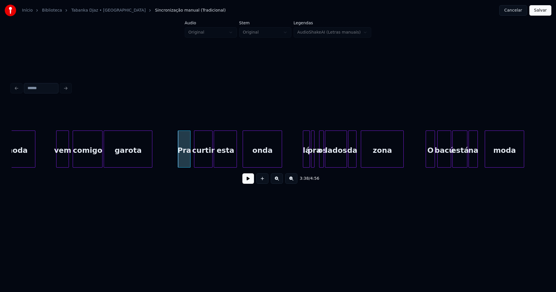
scroll to position [0, 12479]
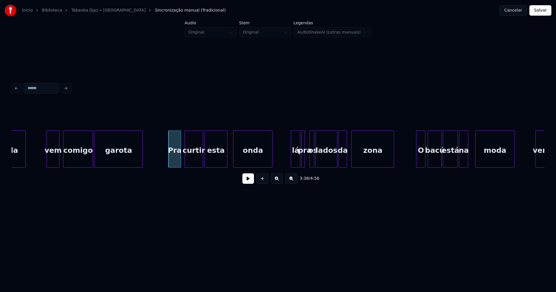
click at [291, 162] on div at bounding box center [292, 149] width 2 height 37
click at [311, 159] on div at bounding box center [311, 149] width 2 height 37
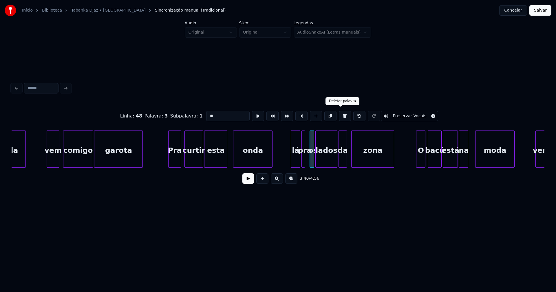
click at [340, 115] on button at bounding box center [345, 116] width 12 height 10
click at [309, 162] on div "pra" at bounding box center [309, 150] width 6 height 39
click at [313, 161] on div at bounding box center [313, 149] width 2 height 37
click at [311, 160] on div "pra" at bounding box center [310, 150] width 8 height 39
click at [223, 114] on input "***" at bounding box center [227, 116] width 43 height 10
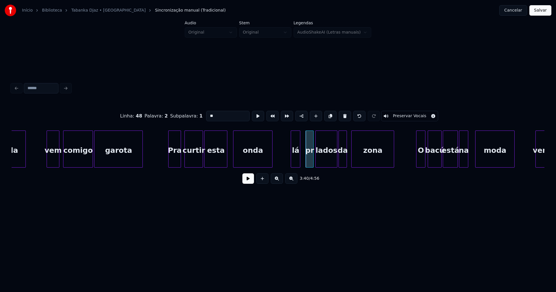
click at [329, 159] on div "lados" at bounding box center [326, 150] width 21 height 39
click at [310, 157] on div "pr" at bounding box center [310, 150] width 8 height 39
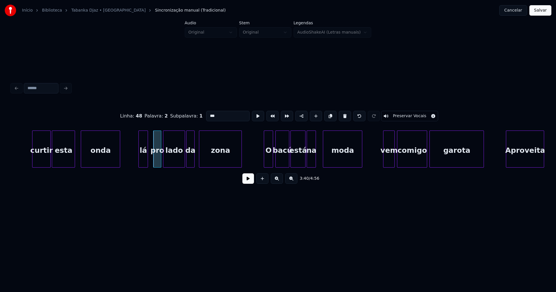
scroll to position [0, 12650]
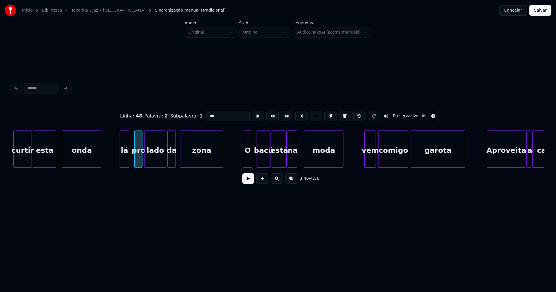
click at [247, 163] on div "O" at bounding box center [247, 150] width 9 height 39
click at [365, 164] on div at bounding box center [364, 149] width 2 height 37
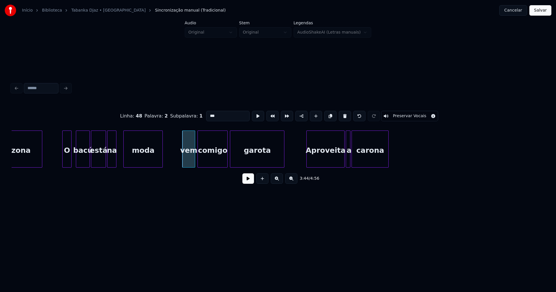
scroll to position [0, 12878]
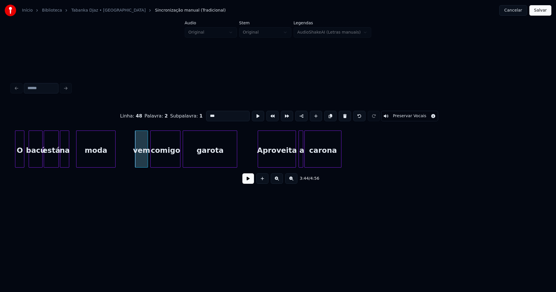
click at [276, 161] on div "Aproveita" at bounding box center [277, 150] width 38 height 39
click at [292, 160] on div at bounding box center [292, 149] width 2 height 37
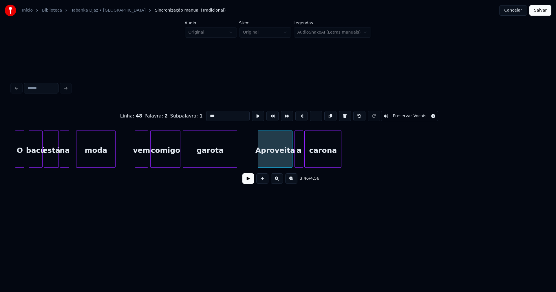
click at [295, 161] on div at bounding box center [296, 149] width 2 height 37
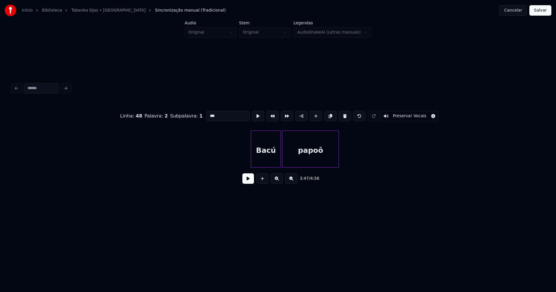
scroll to position [0, 14571]
click at [239, 157] on div "Bacú" at bounding box center [245, 150] width 30 height 39
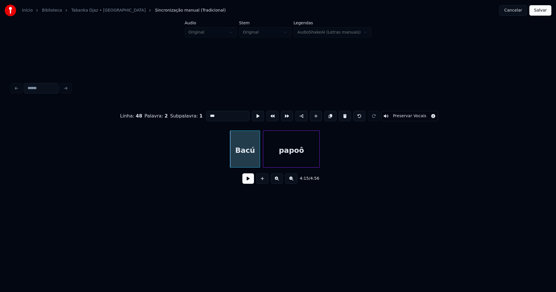
type input "***"
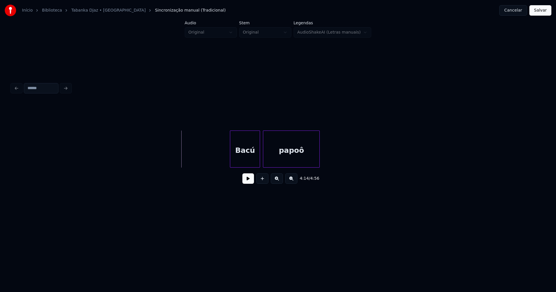
click at [245, 182] on button at bounding box center [249, 179] width 12 height 10
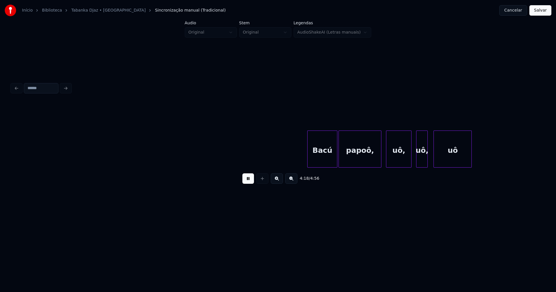
scroll to position [0, 14986]
click at [391, 162] on div "uô," at bounding box center [396, 150] width 25 height 39
click at [411, 155] on div at bounding box center [411, 149] width 2 height 37
click at [415, 159] on div at bounding box center [415, 149] width 2 height 37
click at [432, 160] on div at bounding box center [432, 149] width 2 height 37
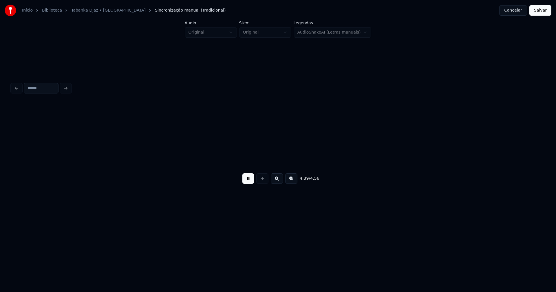
scroll to position [0, 16203]
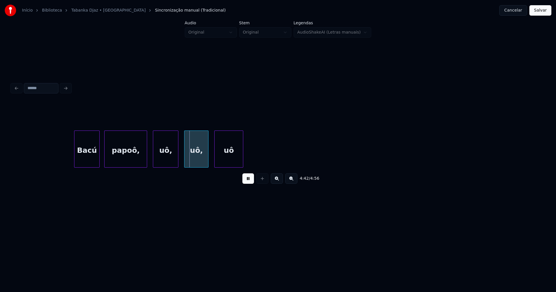
click at [99, 162] on div at bounding box center [99, 149] width 2 height 37
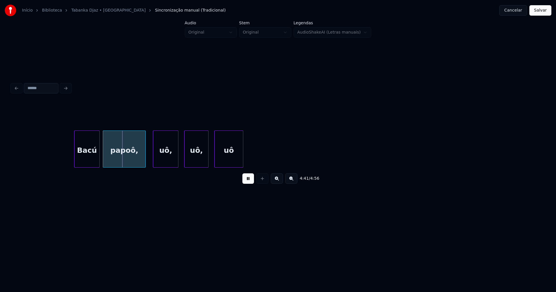
click at [118, 159] on div "papoô," at bounding box center [124, 150] width 42 height 39
click at [161, 158] on div "uô," at bounding box center [162, 150] width 25 height 39
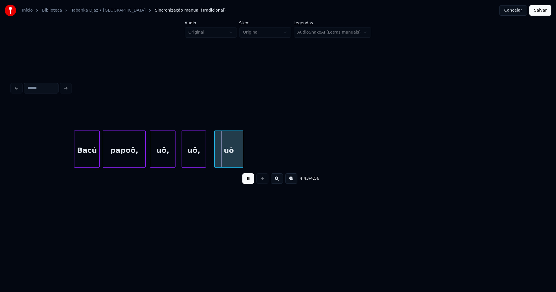
click at [194, 161] on div "uô," at bounding box center [194, 150] width 24 height 39
click at [211, 164] on div at bounding box center [212, 149] width 2 height 37
click at [540, 12] on button "Salvar" at bounding box center [541, 10] width 22 height 10
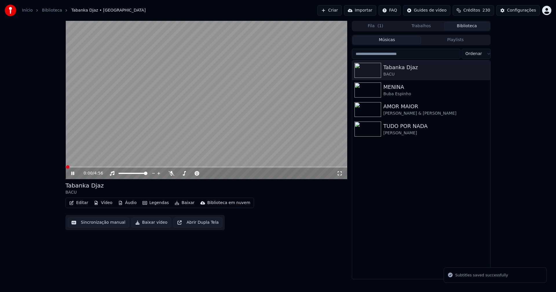
click at [545, 88] on div "0:00 / 4:56 Tabanka Djaz BACU Editar Vídeo Áudio Legendas Baixar Biblioteca em …" at bounding box center [278, 150] width 556 height 259
click at [72, 174] on icon at bounding box center [72, 173] width 3 height 3
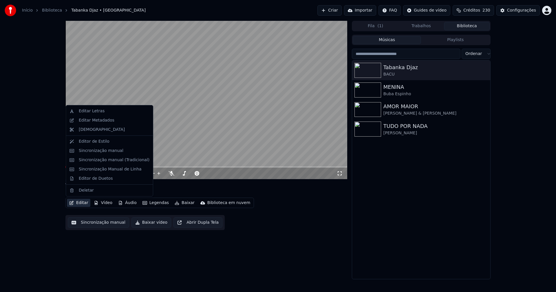
click at [85, 202] on button "Editar" at bounding box center [78, 203] width 23 height 8
click at [97, 122] on div "Editar Metadados" at bounding box center [97, 121] width 36 height 6
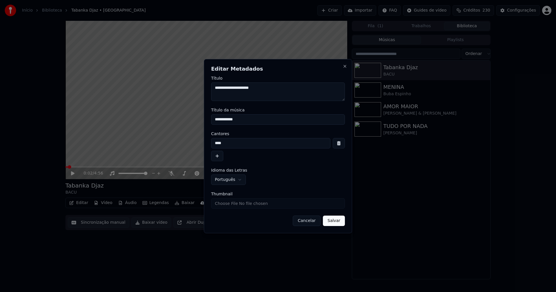
drag, startPoint x: 230, startPoint y: 144, endPoint x: 207, endPoint y: 144, distance: 23.2
click at [207, 144] on div "**********" at bounding box center [278, 146] width 148 height 174
type input "**********"
drag, startPoint x: 228, startPoint y: 122, endPoint x: 188, endPoint y: 122, distance: 40.0
click at [188, 122] on body "**********" at bounding box center [278, 146] width 556 height 292
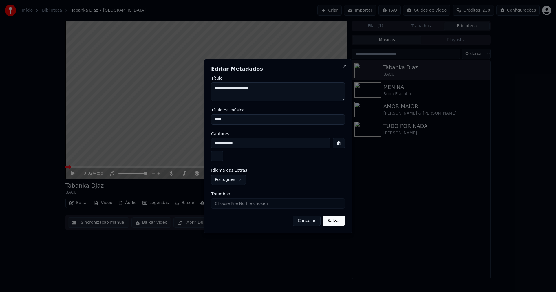
type input "****"
click at [227, 203] on input "Thumbnail" at bounding box center [278, 204] width 134 height 10
type input "**********"
click at [333, 224] on button "Salvar" at bounding box center [334, 221] width 22 height 10
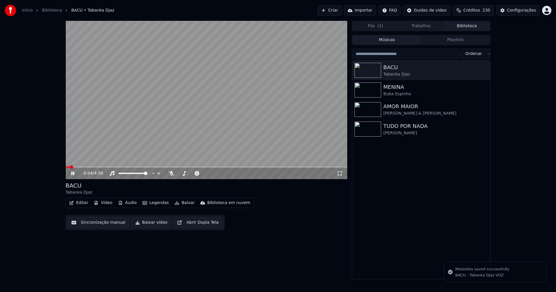
click at [340, 175] on icon at bounding box center [340, 173] width 6 height 5
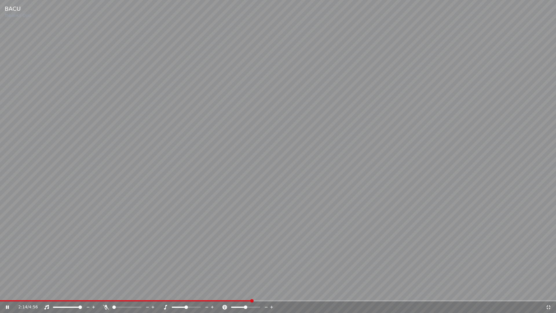
click at [549, 292] on icon at bounding box center [549, 307] width 6 height 5
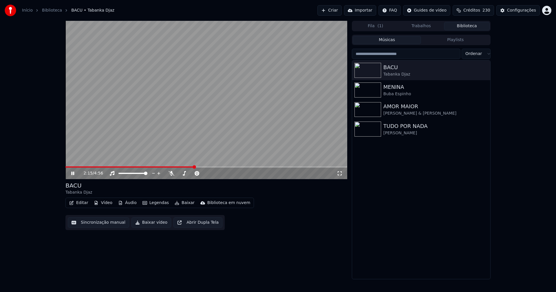
click at [72, 174] on icon at bounding box center [72, 173] width 3 height 3
click at [150, 223] on button "Baixar vídeo" at bounding box center [152, 223] width 40 height 10
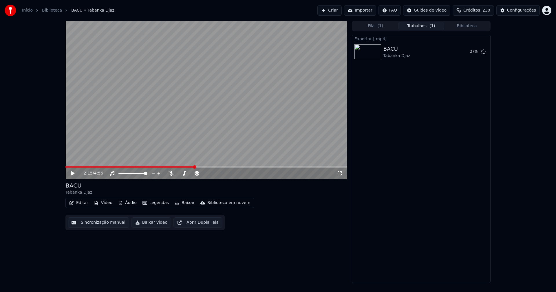
click at [107, 204] on button "Vídeo" at bounding box center [103, 203] width 23 height 8
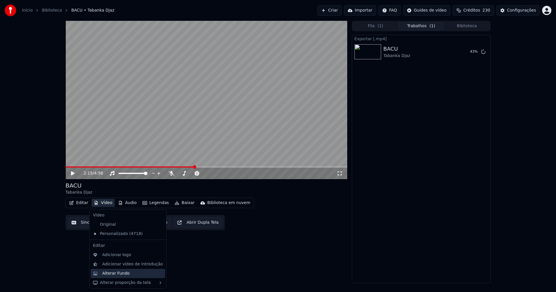
click at [118, 273] on div "Alterar Fundo" at bounding box center [116, 274] width 28 height 6
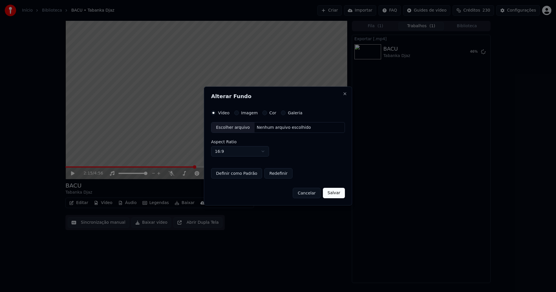
click at [232, 130] on div "Escolher arquivo" at bounding box center [233, 128] width 43 height 10
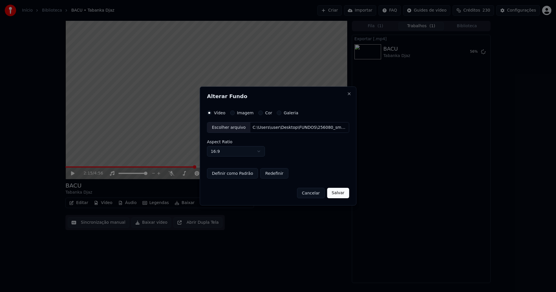
drag, startPoint x: 341, startPoint y: 195, endPoint x: 363, endPoint y: 216, distance: 30.5
click at [344, 196] on button "Salvar" at bounding box center [338, 193] width 22 height 10
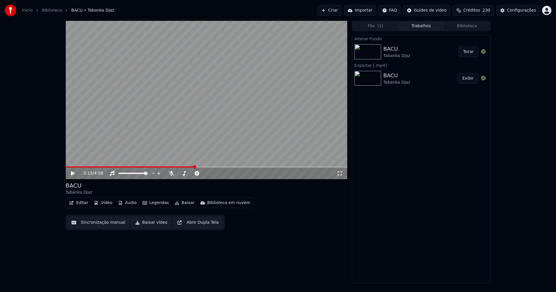
click at [474, 51] on button "Tocar" at bounding box center [468, 52] width 21 height 10
click at [74, 174] on icon at bounding box center [72, 173] width 3 height 3
click at [150, 225] on button "Baixar vídeo" at bounding box center [152, 223] width 40 height 10
click at [470, 27] on button "Biblioteca" at bounding box center [467, 26] width 46 height 8
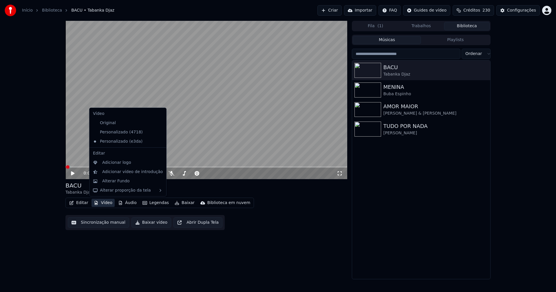
click at [108, 204] on button "Vídeo" at bounding box center [103, 203] width 23 height 8
click at [118, 133] on div "Personalizado (4718)" at bounding box center [124, 132] width 66 height 9
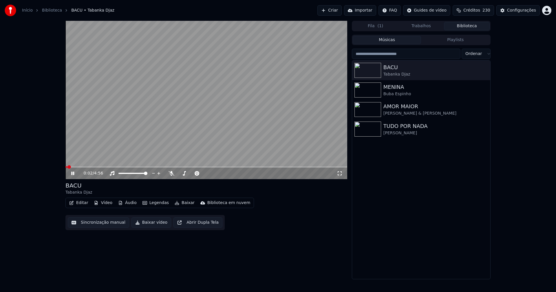
click at [28, 10] on link "Início" at bounding box center [27, 11] width 11 height 6
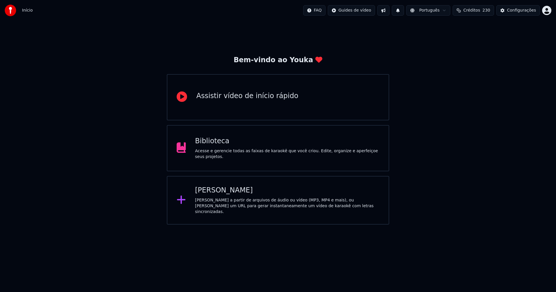
click at [220, 195] on div "[PERSON_NAME]" at bounding box center [287, 190] width 185 height 9
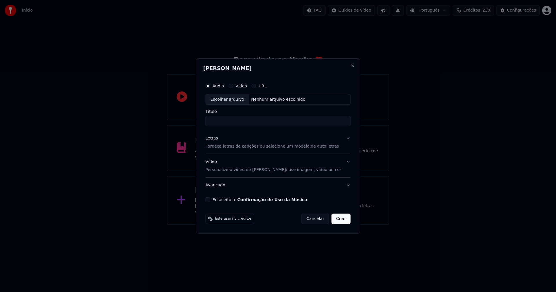
click at [231, 100] on div "Escolher arquivo" at bounding box center [227, 99] width 43 height 10
type input "**********"
click at [218, 139] on div "Letras" at bounding box center [212, 139] width 12 height 6
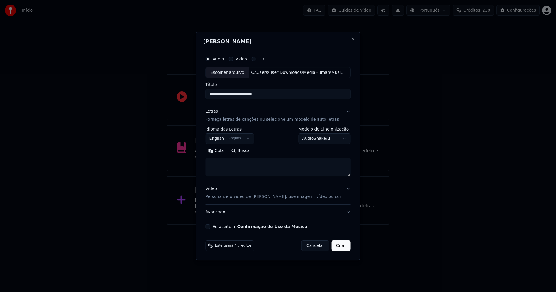
click at [228, 136] on body "**********" at bounding box center [278, 112] width 556 height 225
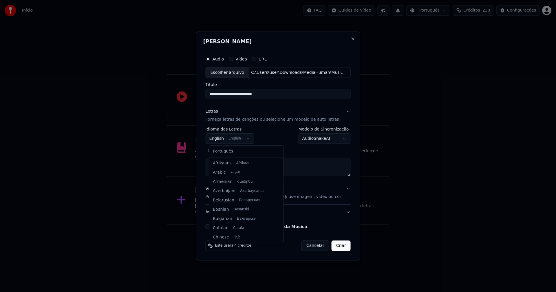
scroll to position [46, 0]
select select "**"
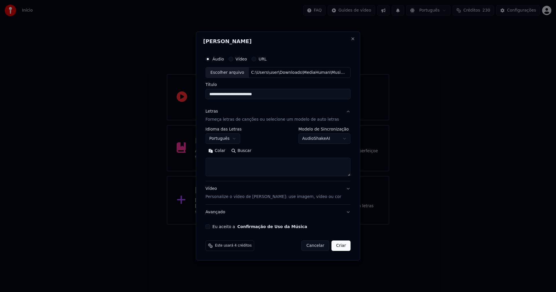
click at [224, 152] on button "Colar" at bounding box center [217, 151] width 23 height 9
click at [210, 227] on button "Eu aceito a Confirmação de Uso da Música" at bounding box center [208, 227] width 5 height 5
click at [341, 247] on button "Criar" at bounding box center [341, 246] width 19 height 10
type textarea "**********"
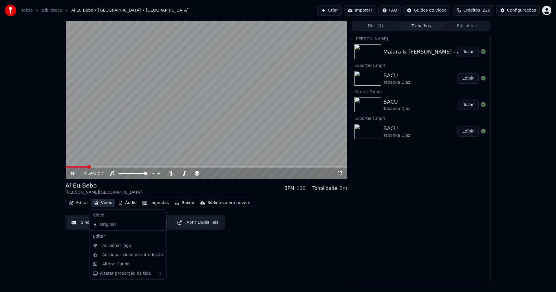
click at [105, 203] on button "Vídeo" at bounding box center [103, 203] width 23 height 8
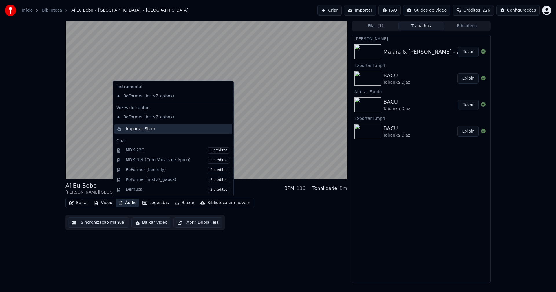
click at [135, 130] on div "Importar Stem" at bounding box center [141, 129] width 30 height 6
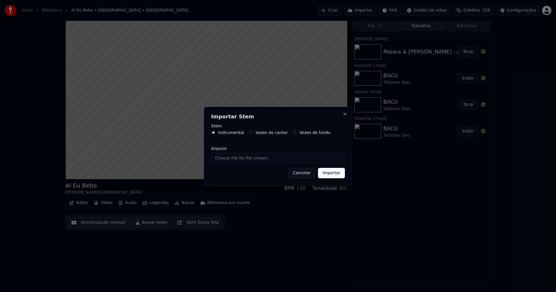
click at [233, 158] on input "Arquivo" at bounding box center [278, 158] width 134 height 10
type input "**********"
click at [332, 176] on button "Importar" at bounding box center [331, 173] width 27 height 10
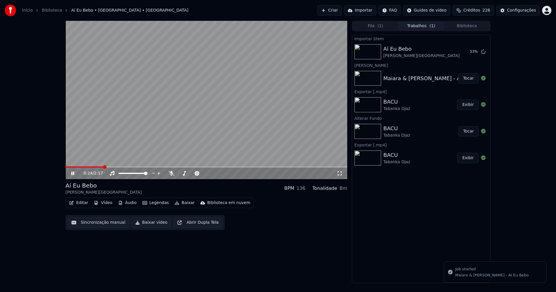
click at [107, 205] on button "Vídeo" at bounding box center [103, 203] width 23 height 8
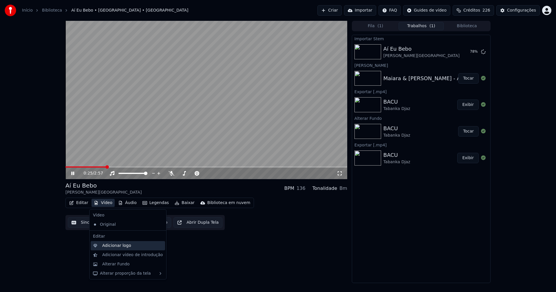
click at [114, 245] on div "Adicionar logo" at bounding box center [116, 246] width 29 height 6
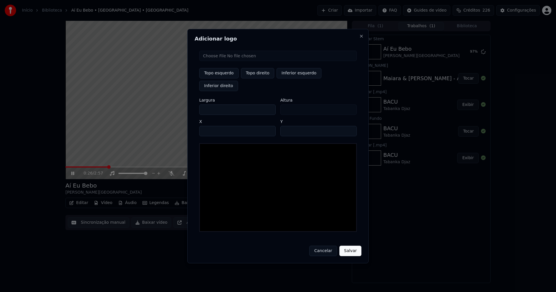
click at [228, 61] on input "file" at bounding box center [278, 56] width 158 height 10
type input "**********"
type input "***"
drag, startPoint x: 253, startPoint y: 81, endPoint x: 243, endPoint y: 86, distance: 11.9
click at [253, 79] on button "Topo direito" at bounding box center [257, 73] width 33 height 10
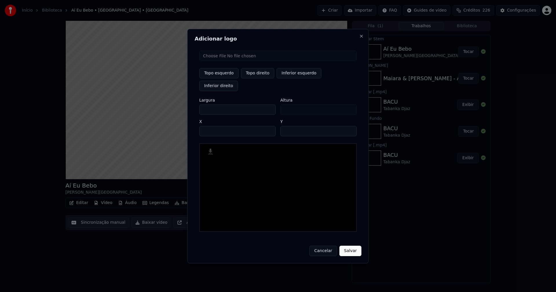
type input "****"
drag, startPoint x: 209, startPoint y: 104, endPoint x: 179, endPoint y: 104, distance: 30.4
click at [179, 104] on body "Início Biblioteca Aí Eu Bebo • Maiara • Maraisa Criar Importar FAQ Guides de ví…" at bounding box center [278, 146] width 556 height 292
type input "**"
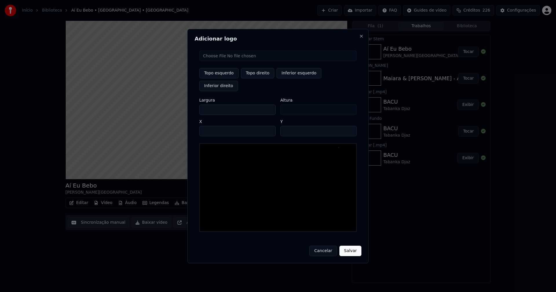
type input "***"
click at [211, 126] on input "****" at bounding box center [237, 131] width 77 height 10
type input "****"
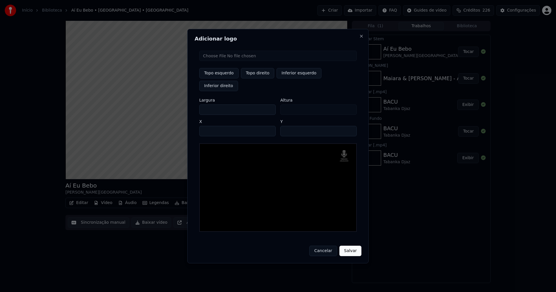
click at [349, 126] on input "**" at bounding box center [319, 131] width 77 height 10
type input "**"
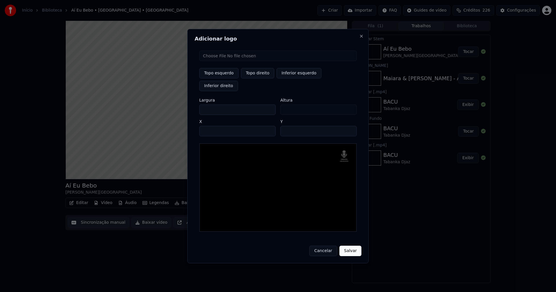
click at [349, 126] on input "**" at bounding box center [319, 131] width 77 height 10
drag, startPoint x: 349, startPoint y: 243, endPoint x: 265, endPoint y: 150, distance: 125.8
click at [349, 246] on button "Salvar" at bounding box center [351, 251] width 22 height 10
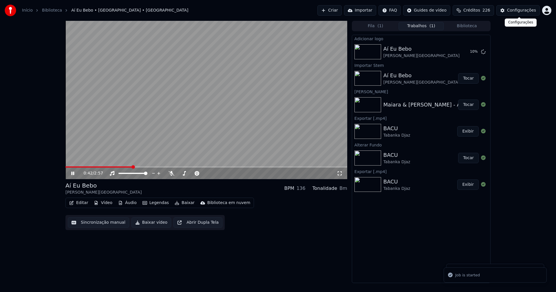
click at [525, 10] on div "Configurações" at bounding box center [521, 11] width 29 height 6
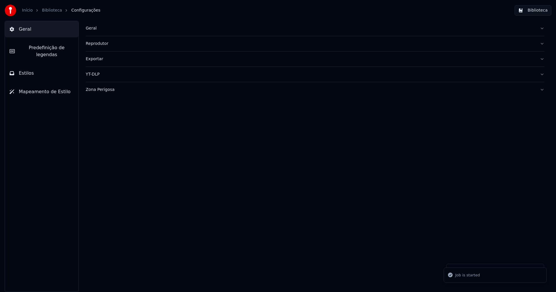
drag, startPoint x: 47, startPoint y: 70, endPoint x: 54, endPoint y: 71, distance: 8.0
click at [47, 69] on button "Estilos" at bounding box center [42, 73] width 74 height 16
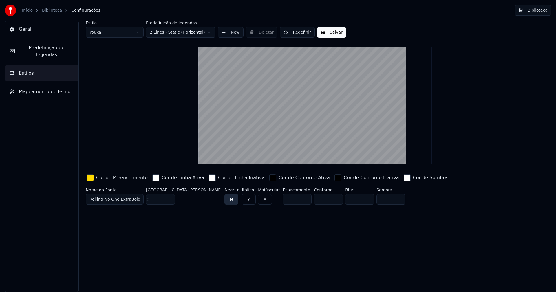
click at [91, 179] on div "button" at bounding box center [90, 177] width 7 height 7
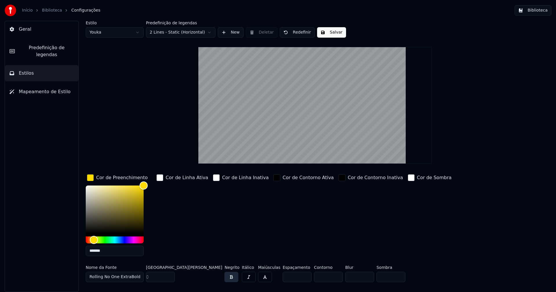
click at [107, 250] on input "*******" at bounding box center [115, 251] width 58 height 10
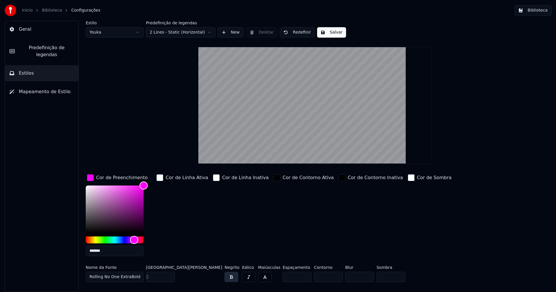
type input "*******"
click at [91, 181] on div "button" at bounding box center [90, 177] width 7 height 7
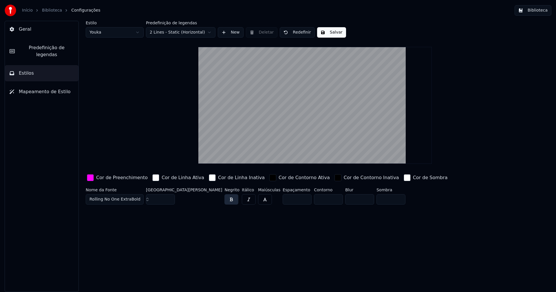
click at [329, 34] on button "Salvar" at bounding box center [331, 32] width 29 height 10
click at [109, 32] on html "Início Biblioteca Configurações Biblioteca Geral Predefinição de legendas Estil…" at bounding box center [278, 146] width 556 height 292
click at [170, 200] on input "**" at bounding box center [160, 199] width 29 height 10
click at [170, 201] on input "**" at bounding box center [160, 199] width 29 height 10
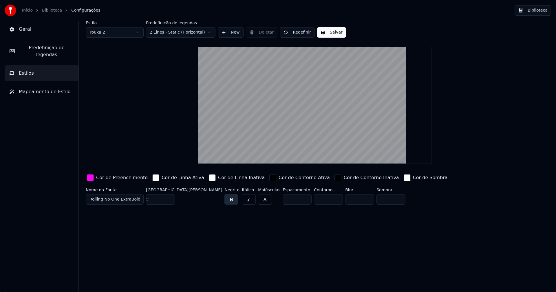
click at [170, 201] on input "**" at bounding box center [160, 199] width 29 height 10
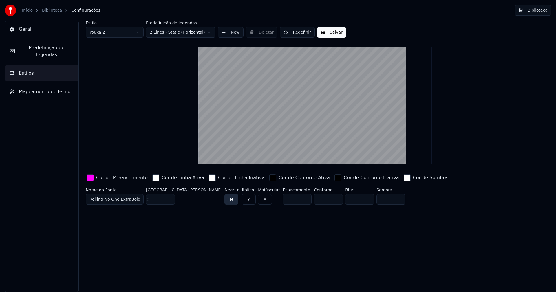
type input "**"
click at [170, 201] on input "**" at bounding box center [160, 199] width 29 height 10
click at [91, 180] on div "button" at bounding box center [90, 177] width 7 height 7
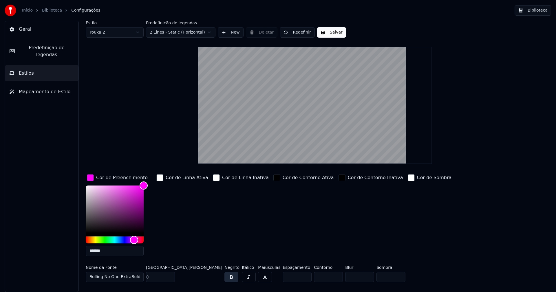
click at [109, 251] on input "*******" at bounding box center [115, 251] width 58 height 10
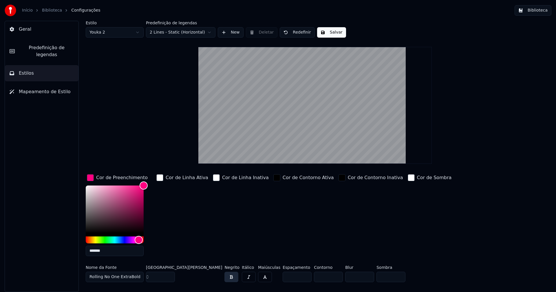
type input "*******"
click at [92, 179] on div "button" at bounding box center [90, 177] width 7 height 7
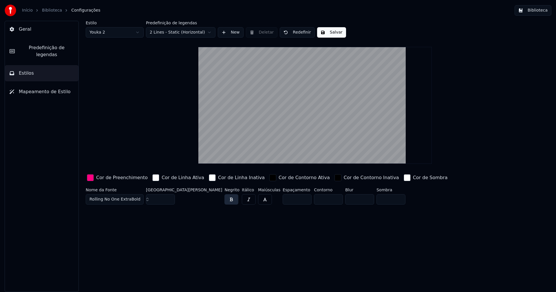
click at [331, 34] on button "Salvar" at bounding box center [331, 32] width 29 height 10
click at [540, 9] on button "Biblioteca" at bounding box center [533, 10] width 37 height 10
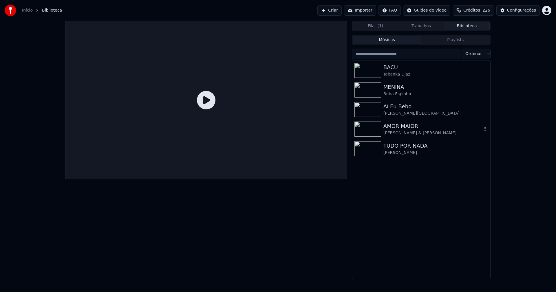
click at [396, 110] on div "Aí Eu Bebo" at bounding box center [436, 107] width 105 height 8
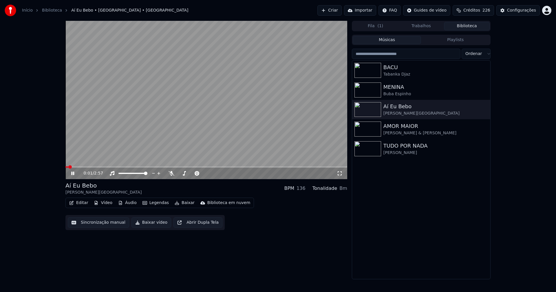
click at [72, 174] on icon at bounding box center [72, 173] width 3 height 3
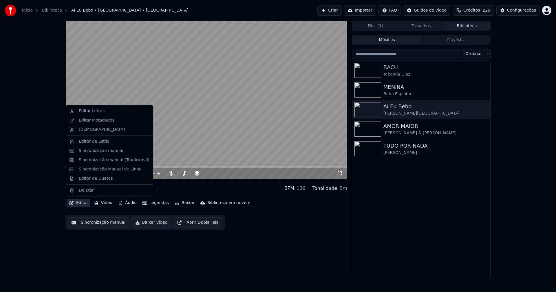
click at [82, 204] on button "Editar" at bounding box center [78, 203] width 23 height 8
click at [103, 120] on div "Editar Metadados" at bounding box center [97, 121] width 36 height 6
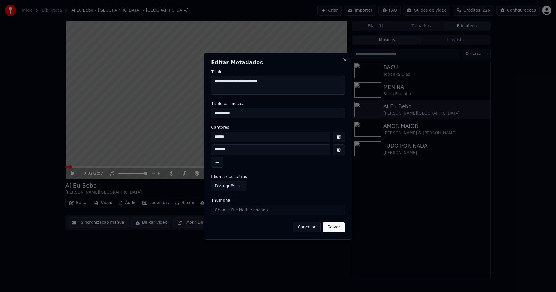
drag, startPoint x: 231, startPoint y: 114, endPoint x: 194, endPoint y: 113, distance: 36.2
click at [194, 113] on body "**********" at bounding box center [278, 146] width 556 height 292
type input "**********"
click at [237, 138] on input "******" at bounding box center [270, 137] width 119 height 10
type input "**********"
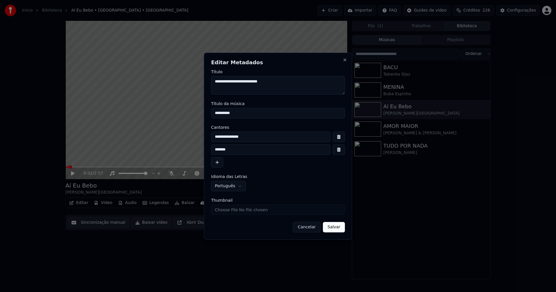
click at [337, 151] on button "button" at bounding box center [339, 150] width 12 height 10
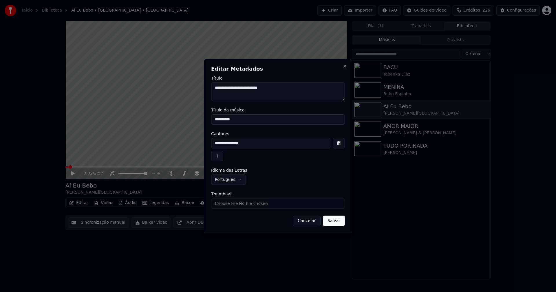
click at [225, 206] on input "Thumbnail" at bounding box center [278, 204] width 134 height 10
type input "**********"
click at [332, 224] on button "Salvar" at bounding box center [334, 221] width 22 height 10
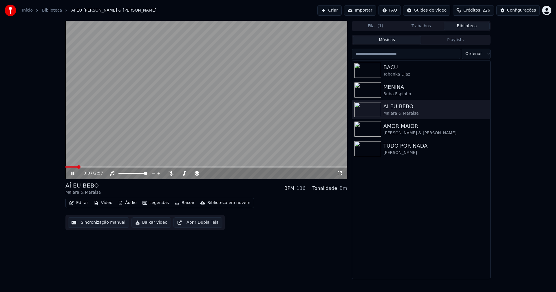
click at [132, 203] on button "Áudio" at bounding box center [127, 203] width 23 height 8
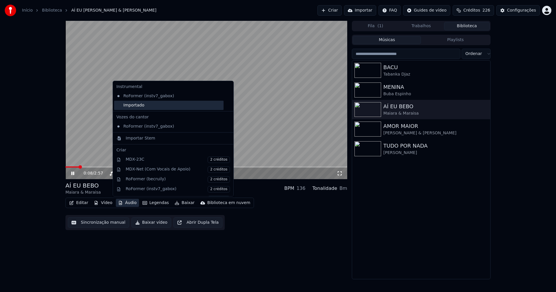
click at [128, 105] on div "Importado" at bounding box center [169, 105] width 110 height 9
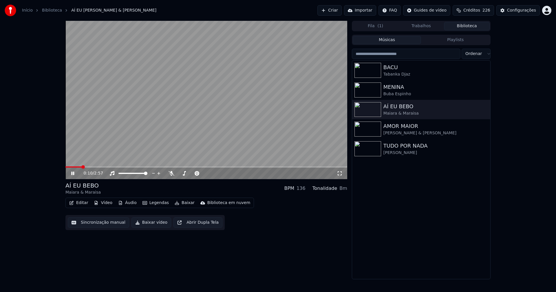
click at [66, 167] on span at bounding box center [73, 167] width 16 height 1
click at [339, 174] on icon at bounding box center [340, 173] width 6 height 5
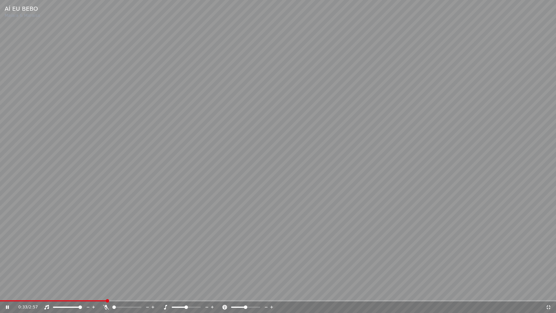
click at [8, 292] on icon at bounding box center [12, 307] width 14 height 5
click at [550, 292] on icon at bounding box center [549, 307] width 4 height 4
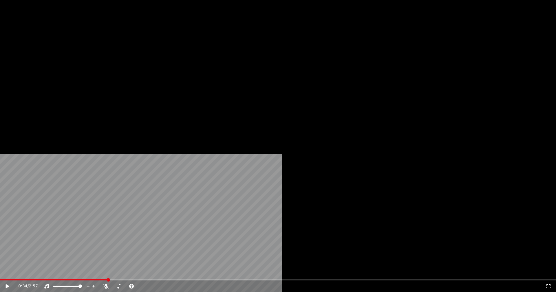
click at [82, 49] on button "Editar" at bounding box center [78, 45] width 23 height 8
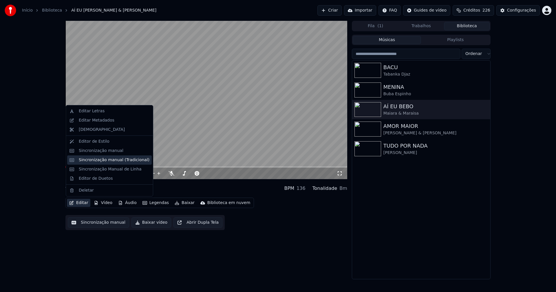
click at [99, 162] on div "Sincronização manual (Tradicional)" at bounding box center [114, 160] width 71 height 6
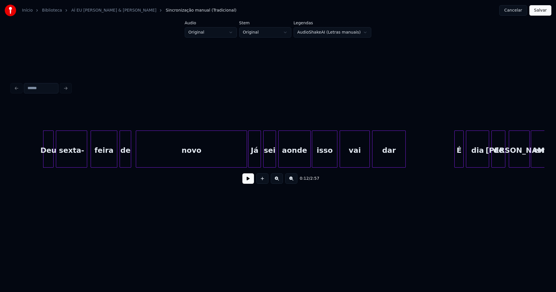
scroll to position [0, 649]
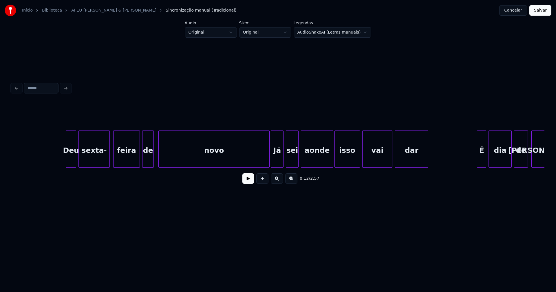
click at [247, 181] on button at bounding box center [249, 179] width 12 height 10
click at [248, 168] on div "Deu sexta- feira de novo Já sei aonde isso vai dar É dia de chopp" at bounding box center [278, 149] width 533 height 37
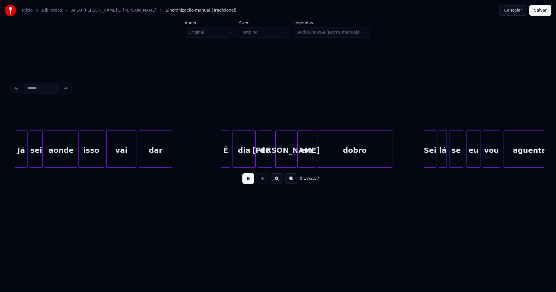
scroll to position [0, 911]
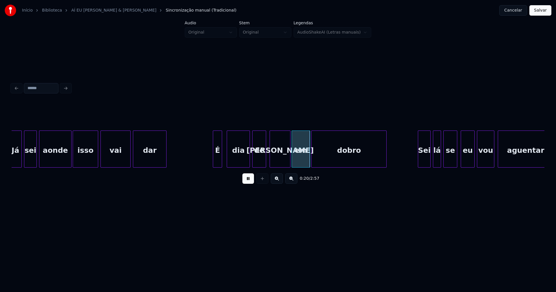
click at [218, 159] on div "É" at bounding box center [217, 150] width 9 height 39
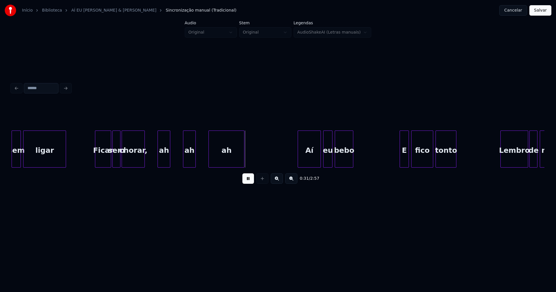
scroll to position [0, 1600]
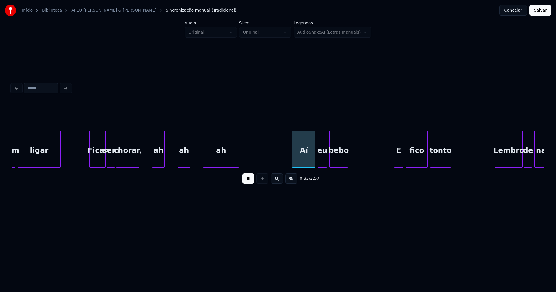
drag, startPoint x: 81, startPoint y: 152, endPoint x: 125, endPoint y: 157, distance: 44.0
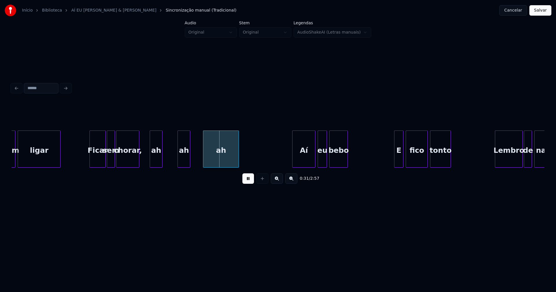
click at [155, 162] on div "ah" at bounding box center [156, 150] width 12 height 39
click at [180, 162] on div "ah" at bounding box center [182, 150] width 12 height 39
click at [213, 159] on div "ah" at bounding box center [218, 150] width 35 height 39
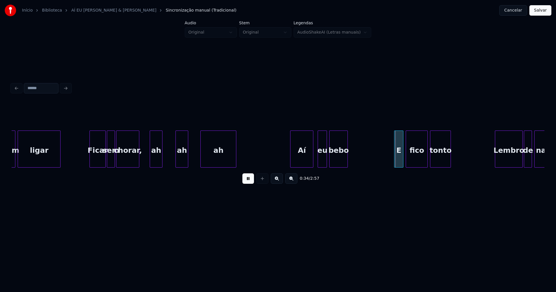
click at [299, 159] on div "Aí" at bounding box center [302, 150] width 23 height 39
click at [319, 161] on div "eu" at bounding box center [319, 150] width 9 height 39
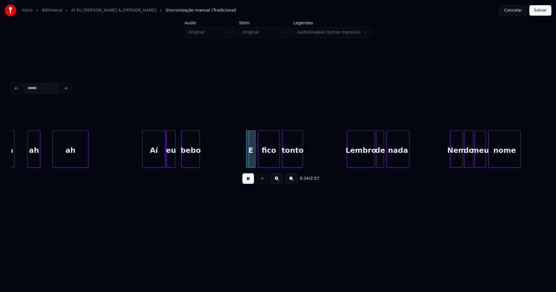
scroll to position [0, 1794]
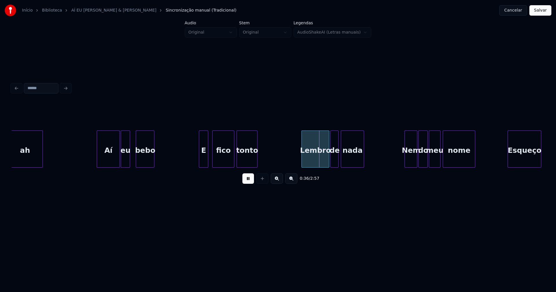
click at [203, 162] on div "E" at bounding box center [203, 150] width 9 height 39
click at [315, 157] on div "Lembro" at bounding box center [314, 150] width 27 height 39
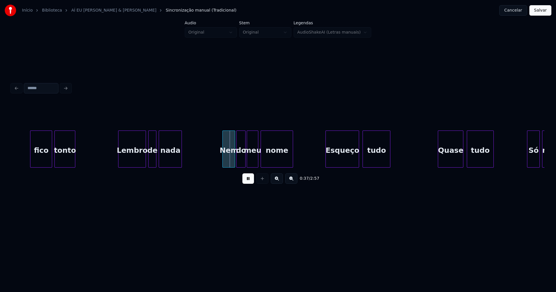
scroll to position [0, 2005]
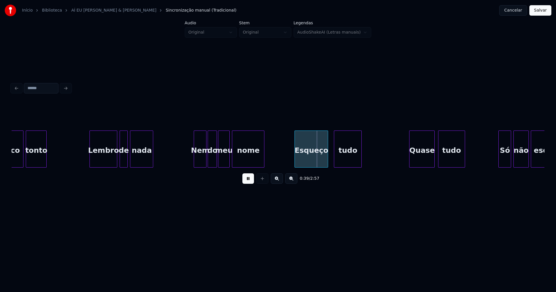
click at [314, 155] on div "Esqueço" at bounding box center [311, 150] width 33 height 39
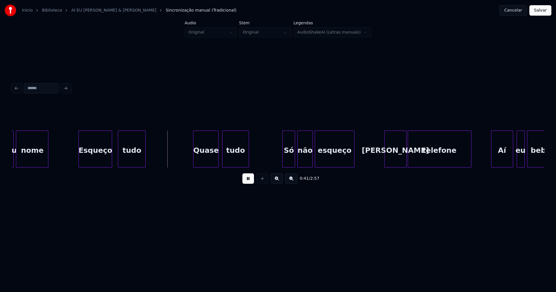
scroll to position [0, 2221]
click at [206, 158] on div "Quase" at bounding box center [204, 150] width 25 height 39
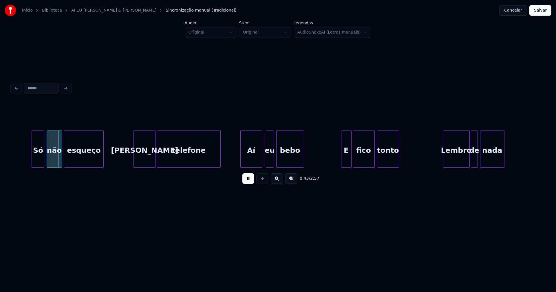
scroll to position [0, 2478]
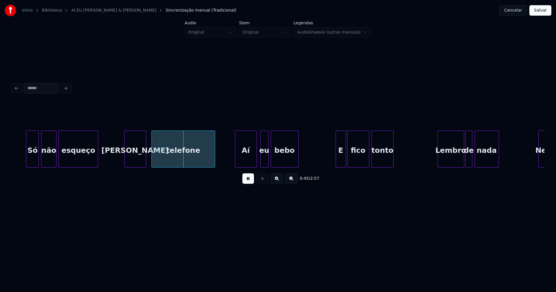
click at [136, 163] on div "Seu" at bounding box center [135, 150] width 21 height 39
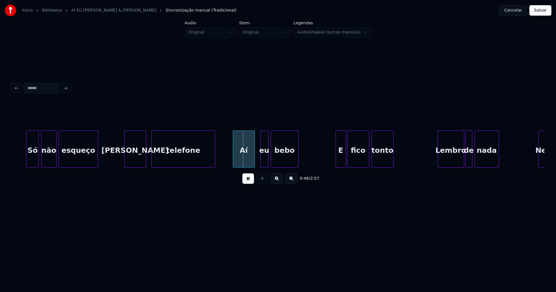
click at [247, 160] on div "Aí" at bounding box center [243, 150] width 21 height 39
click at [261, 164] on div "eu" at bounding box center [261, 150] width 8 height 39
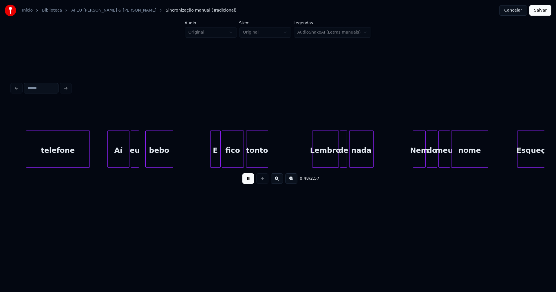
scroll to position [0, 2683]
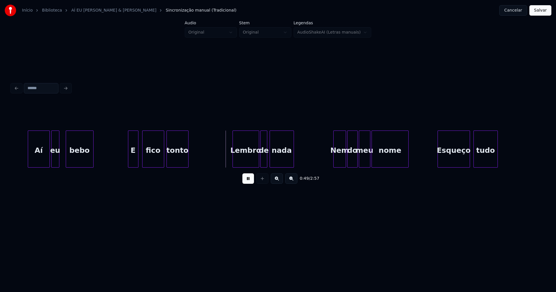
click at [132, 164] on div "E" at bounding box center [133, 150] width 10 height 39
click at [239, 159] on div "Lembro" at bounding box center [244, 150] width 26 height 39
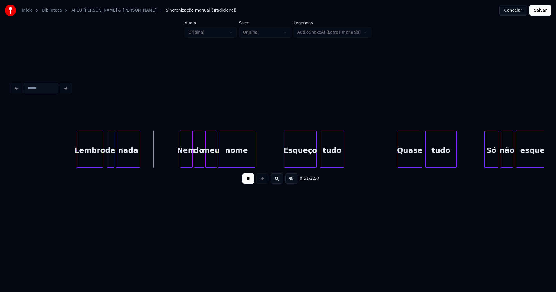
scroll to position [0, 2865]
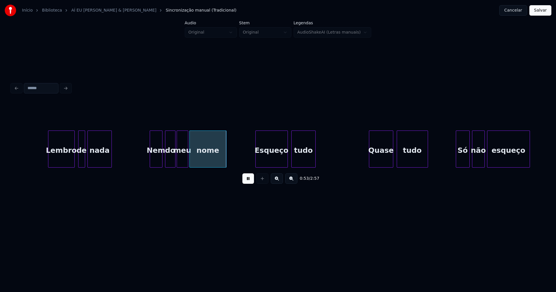
click at [156, 162] on div "Nem" at bounding box center [156, 150] width 12 height 39
click at [170, 161] on div "do" at bounding box center [170, 150] width 10 height 39
click at [266, 163] on div "Esqueço" at bounding box center [268, 150] width 32 height 39
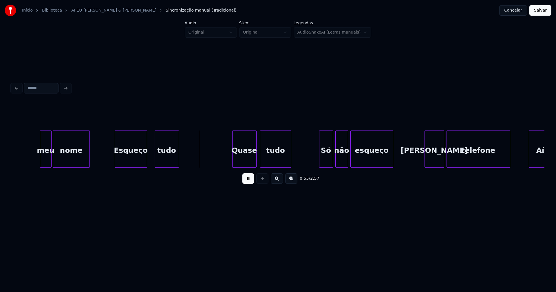
scroll to position [0, 3064]
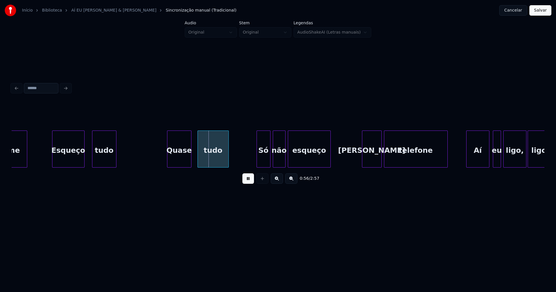
click at [181, 160] on div "Quase" at bounding box center [179, 150] width 24 height 39
click at [216, 159] on div "tudo" at bounding box center [211, 150] width 31 height 39
click at [263, 165] on div "Só" at bounding box center [261, 150] width 13 height 39
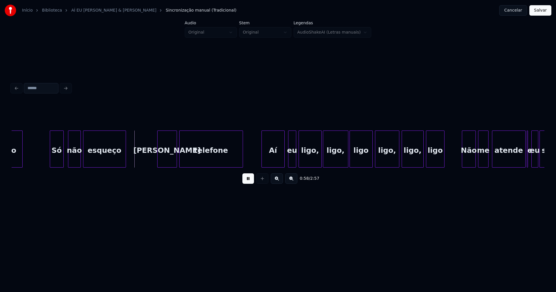
scroll to position [0, 3292]
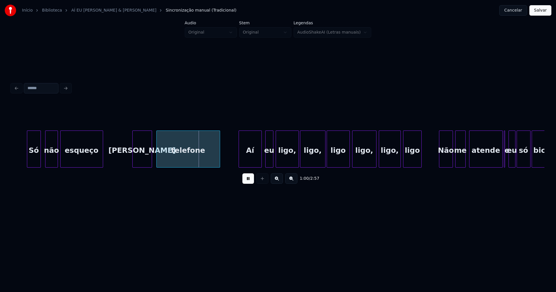
click at [142, 161] on div "Seu" at bounding box center [142, 150] width 19 height 39
click at [165, 159] on div "telefone" at bounding box center [186, 150] width 63 height 39
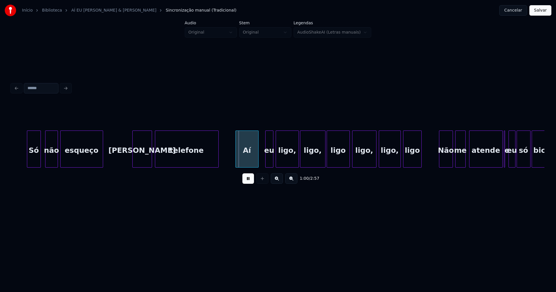
click at [253, 161] on div "Aí" at bounding box center [247, 150] width 23 height 39
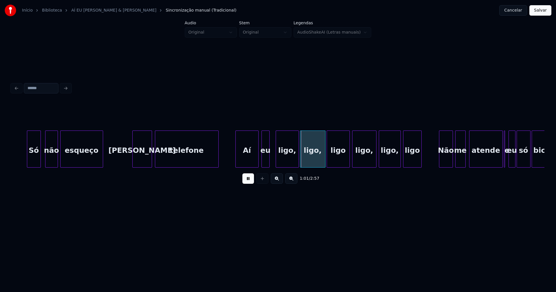
click at [266, 165] on div "eu" at bounding box center [266, 150] width 8 height 39
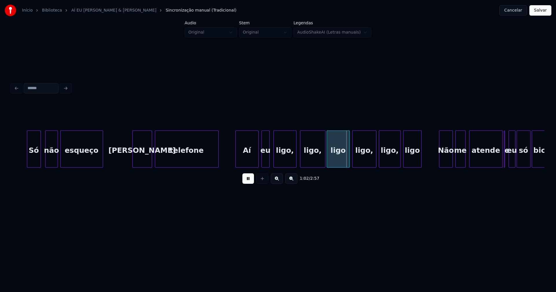
click at [288, 164] on div "ligo," at bounding box center [285, 150] width 23 height 39
click at [314, 161] on div "ligo," at bounding box center [311, 150] width 25 height 39
drag, startPoint x: 248, startPoint y: 181, endPoint x: 327, endPoint y: 159, distance: 81.5
click at [249, 181] on button at bounding box center [249, 179] width 12 height 10
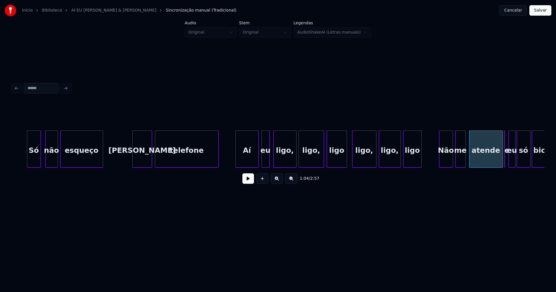
click at [346, 161] on div at bounding box center [346, 149] width 2 height 37
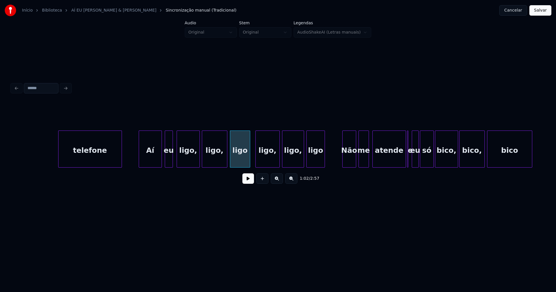
scroll to position [0, 3514]
